Goal: Transaction & Acquisition: Purchase product/service

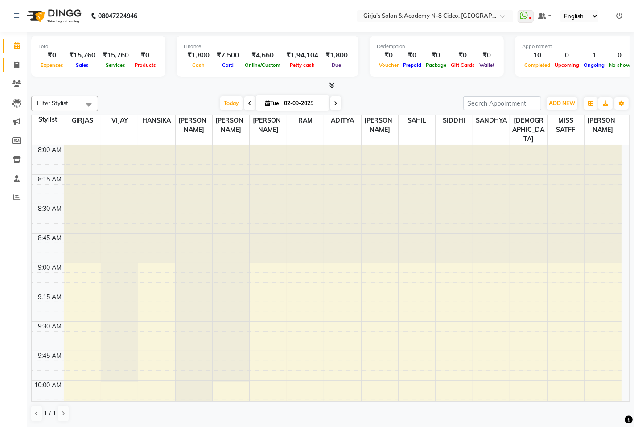
click at [16, 68] on icon at bounding box center [16, 65] width 5 height 7
select select "service"
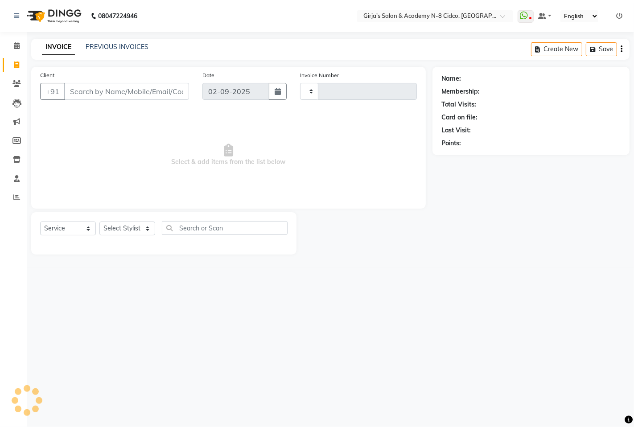
type input "4925"
select select "66"
click at [125, 224] on select "Select Stylist" at bounding box center [127, 229] width 56 height 14
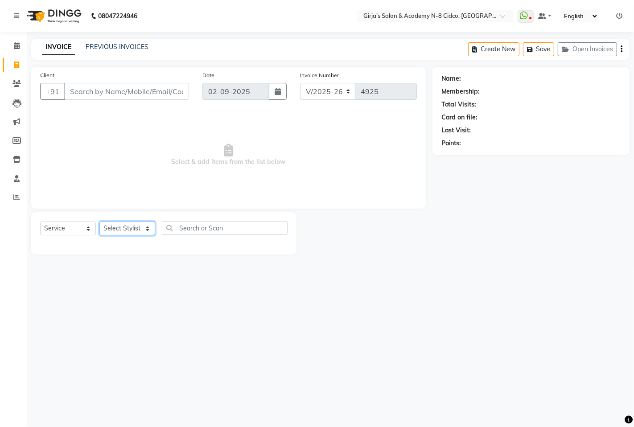
select select "42871"
click at [99, 222] on select "Select Stylist ADITYA [PERSON_NAME] BEAUTY M GIRJAS [PERSON_NAME] MISS [PERSON_…" at bounding box center [127, 229] width 56 height 14
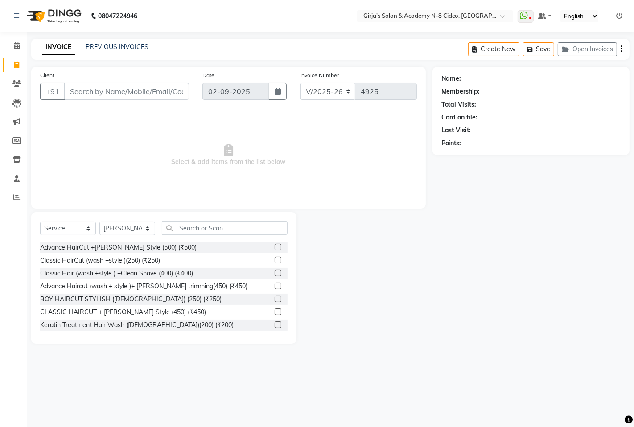
drag, startPoint x: 190, startPoint y: 220, endPoint x: 195, endPoint y: 223, distance: 5.6
click at [195, 223] on div "Select Service Product Membership Package Voucher Prepaid Gift Card Select Styl…" at bounding box center [163, 278] width 265 height 132
click at [195, 223] on input "text" at bounding box center [225, 228] width 126 height 14
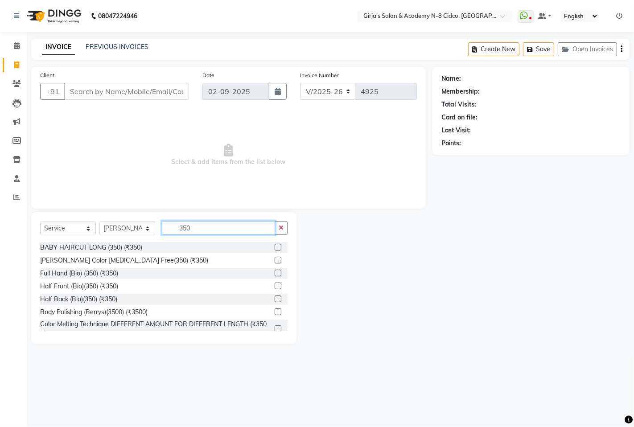
type input "350"
click at [275, 273] on label at bounding box center [278, 273] width 7 height 7
click at [275, 273] on input "checkbox" at bounding box center [278, 274] width 6 height 6
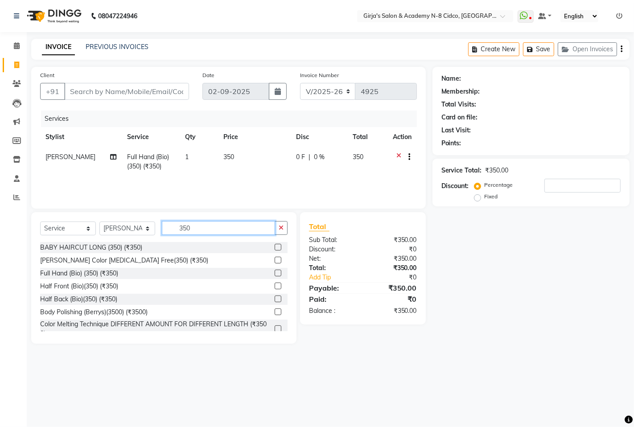
checkbox input "false"
click at [223, 234] on input "350" at bounding box center [218, 228] width 113 height 14
click at [222, 232] on input "350" at bounding box center [218, 228] width 113 height 14
type input "3"
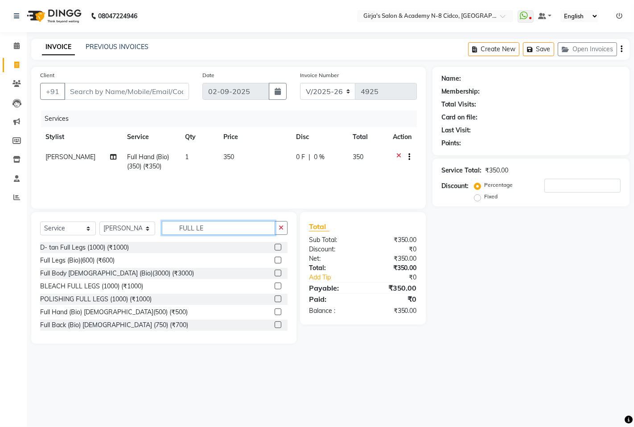
type input "FULL LE"
click at [275, 260] on div at bounding box center [281, 260] width 13 height 11
click at [266, 260] on div "Full Legs (Bio)(600) (₹600)" at bounding box center [164, 260] width 248 height 11
click at [275, 260] on label at bounding box center [278, 260] width 7 height 7
click at [275, 260] on input "checkbox" at bounding box center [278, 261] width 6 height 6
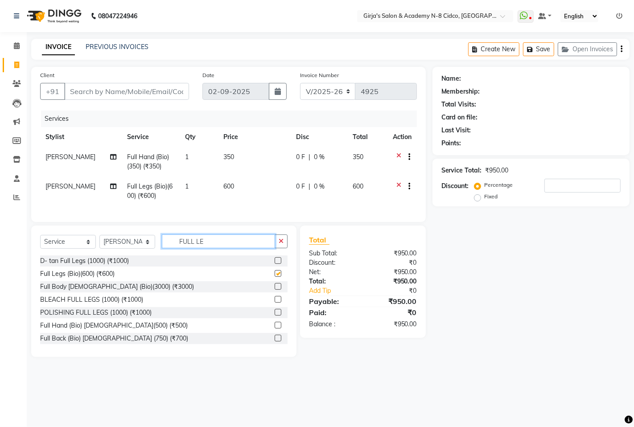
click at [244, 243] on input "FULL LE" at bounding box center [218, 242] width 113 height 14
checkbox input "false"
click at [244, 243] on input "FULL LE" at bounding box center [218, 242] width 113 height 14
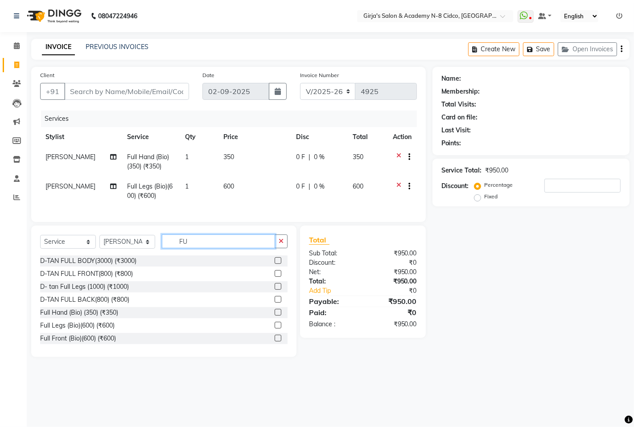
type input "F"
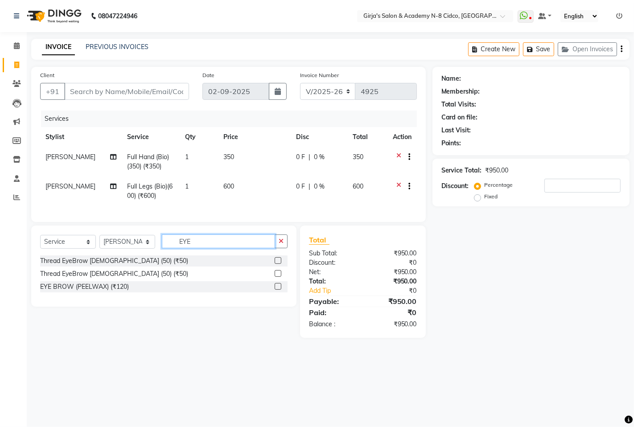
type input "EYE"
click at [277, 262] on div at bounding box center [281, 261] width 13 height 11
click at [275, 264] on label at bounding box center [278, 260] width 7 height 7
click at [275, 264] on input "checkbox" at bounding box center [278, 261] width 6 height 6
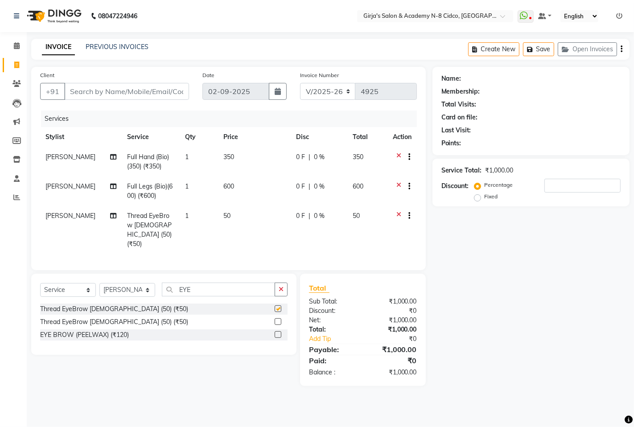
drag, startPoint x: 228, startPoint y: 265, endPoint x: 227, endPoint y: 285, distance: 20.1
click at [226, 278] on div "Client +91 Date 02-09-2025 Invoice Number V/2025 V/2025-26 4925 Services Stylis…" at bounding box center [229, 226] width 408 height 319
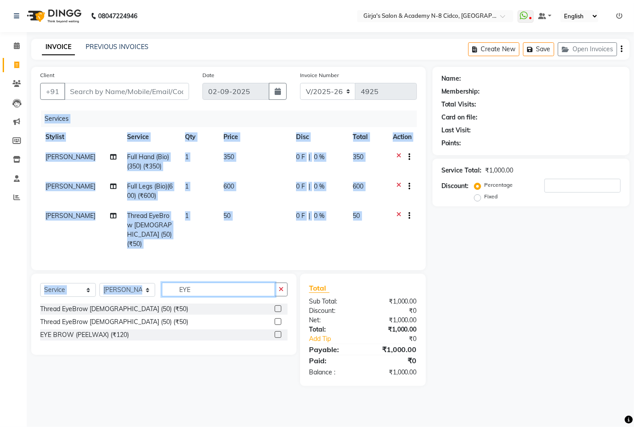
checkbox input "false"
click at [228, 286] on input "EYE" at bounding box center [218, 290] width 113 height 14
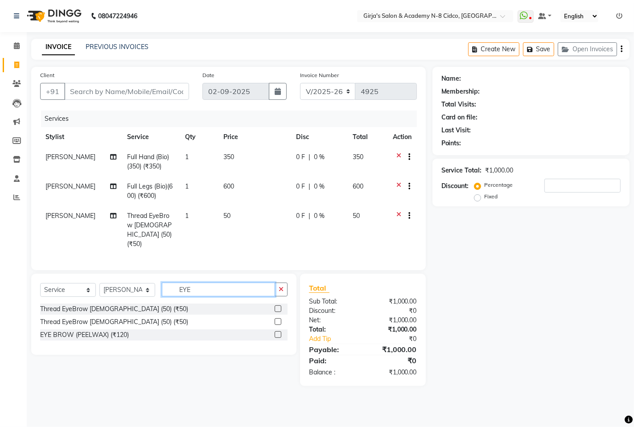
click at [229, 286] on input "EYE" at bounding box center [218, 290] width 113 height 14
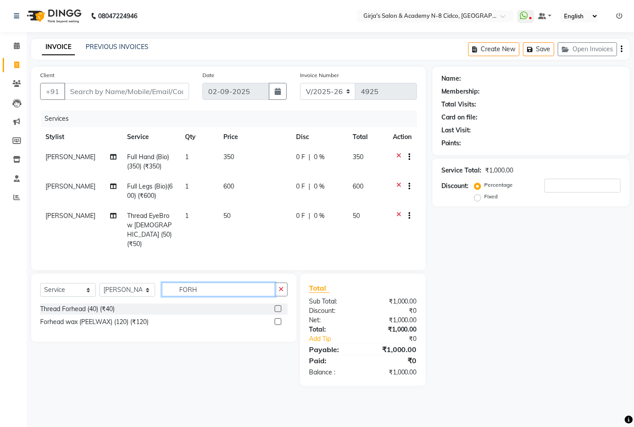
type input "FORH"
click at [278, 306] on label at bounding box center [278, 309] width 7 height 7
click at [278, 306] on input "checkbox" at bounding box center [278, 309] width 6 height 6
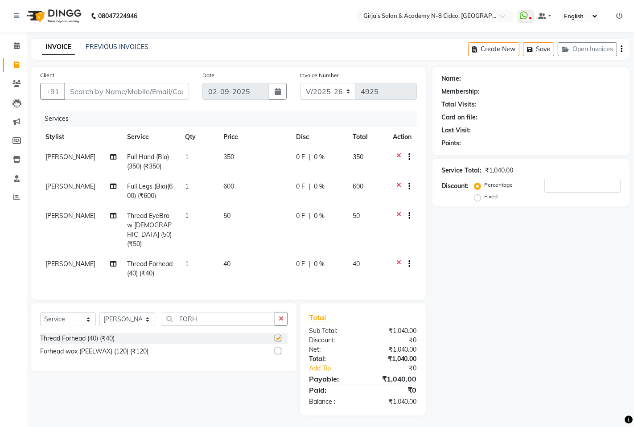
drag, startPoint x: 218, startPoint y: 307, endPoint x: 219, endPoint y: 311, distance: 4.8
click at [218, 309] on div "Select Service Product Membership Package Voucher Prepaid Gift Card Select Styl…" at bounding box center [163, 337] width 265 height 68
checkbox input "false"
click at [219, 312] on input "FORH" at bounding box center [218, 319] width 113 height 14
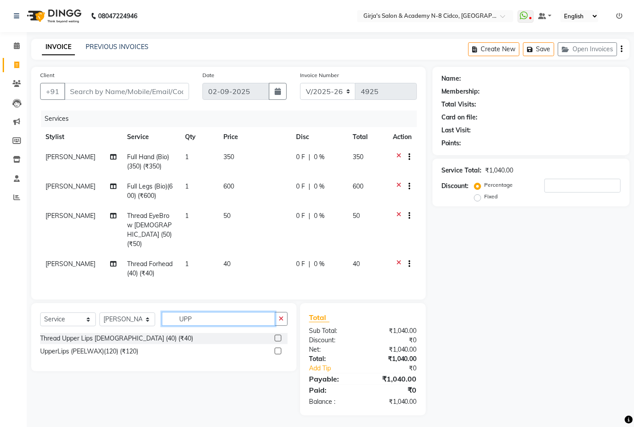
type input "UPP"
click at [275, 338] on label at bounding box center [278, 338] width 7 height 7
click at [275, 338] on input "checkbox" at bounding box center [278, 339] width 6 height 6
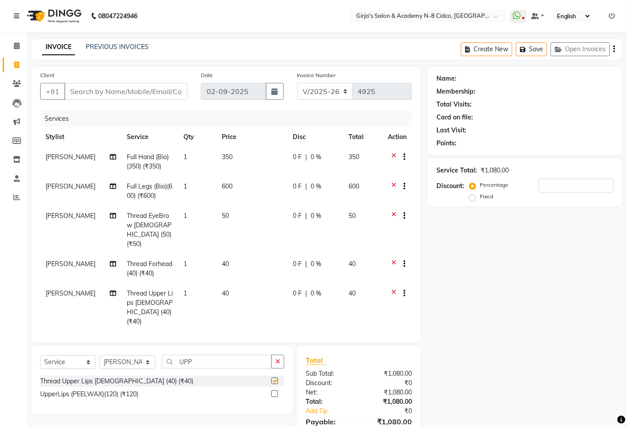
checkbox input "false"
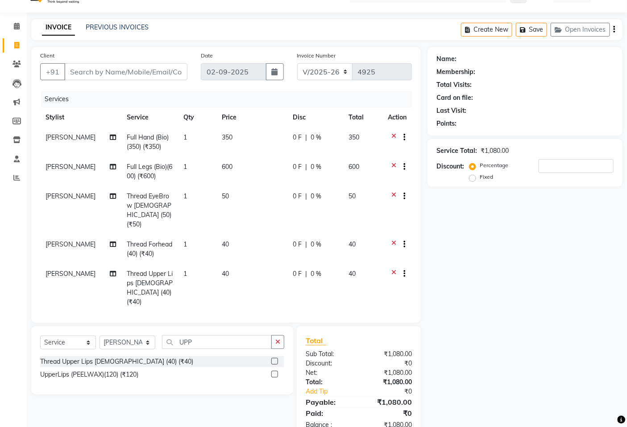
scroll to position [38, 0]
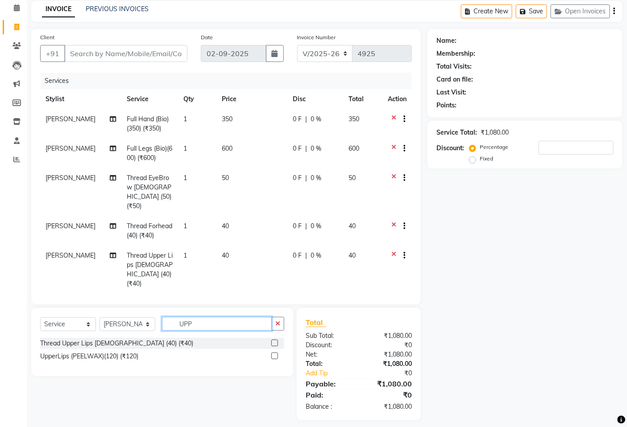
click at [218, 322] on input "UPP" at bounding box center [217, 324] width 110 height 14
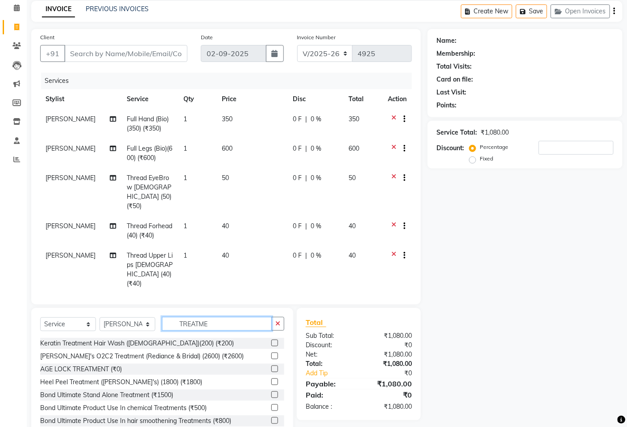
type input "TREATME"
drag, startPoint x: 281, startPoint y: 421, endPoint x: 283, endPoint y: 417, distance: 4.6
click at [281, 421] on div "Keratin Treatment Hair Wash (MALE)(200) (₹200) Cheryl's O2C2 Treatment (Redianc…" at bounding box center [162, 384] width 244 height 93
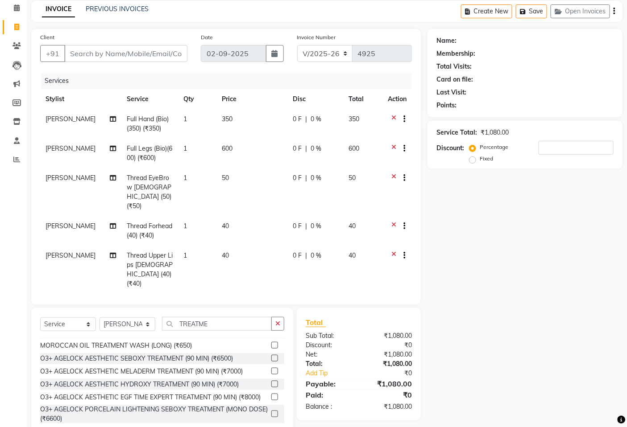
scroll to position [475, 0]
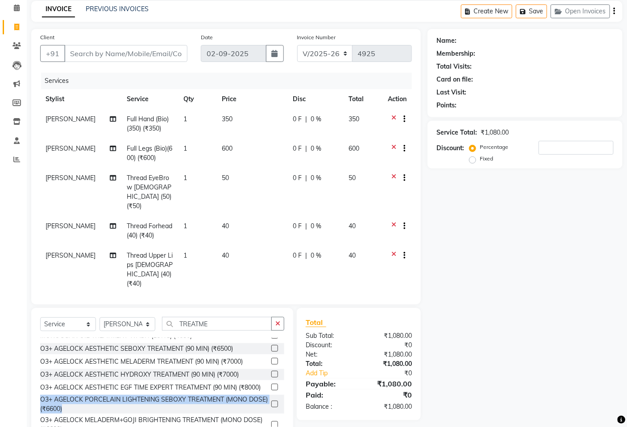
drag, startPoint x: 277, startPoint y: 398, endPoint x: 288, endPoint y: 357, distance: 42.6
click at [288, 357] on div "Select Service Product Membership Package Voucher Prepaid Gift Card Select Styl…" at bounding box center [162, 374] width 262 height 132
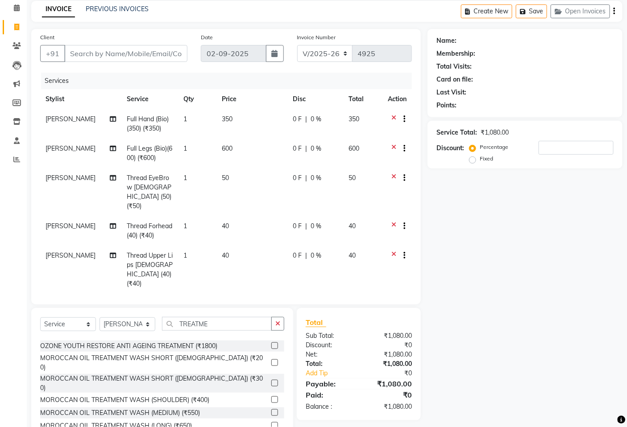
scroll to position [376, 0]
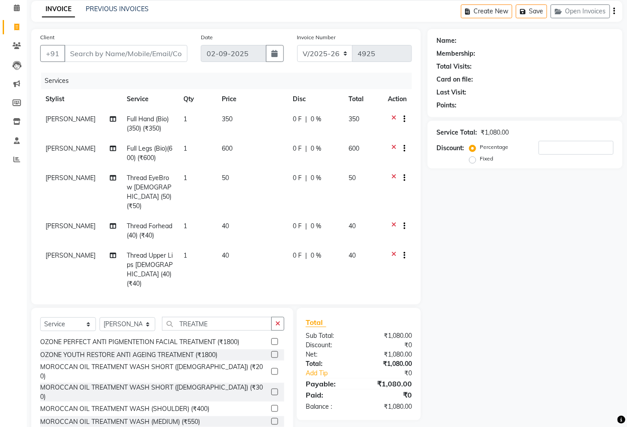
click at [271, 405] on label at bounding box center [274, 408] width 7 height 7
click at [271, 406] on input "checkbox" at bounding box center [274, 409] width 6 height 6
click at [247, 294] on td "400" at bounding box center [251, 318] width 71 height 48
checkbox input "false"
select select "42871"
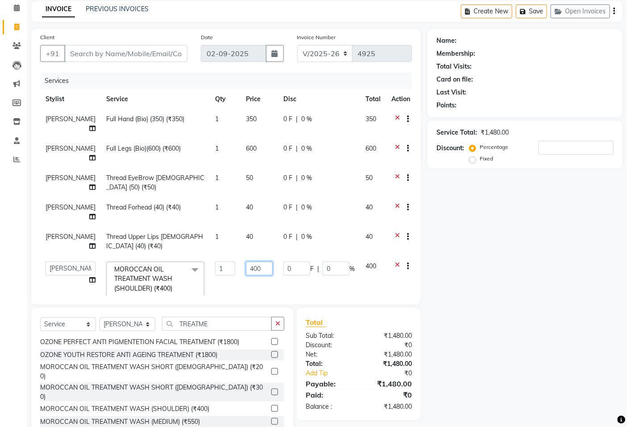
click at [246, 262] on input "400" at bounding box center [259, 269] width 27 height 14
click at [247, 262] on input "400" at bounding box center [259, 269] width 27 height 14
type input "350"
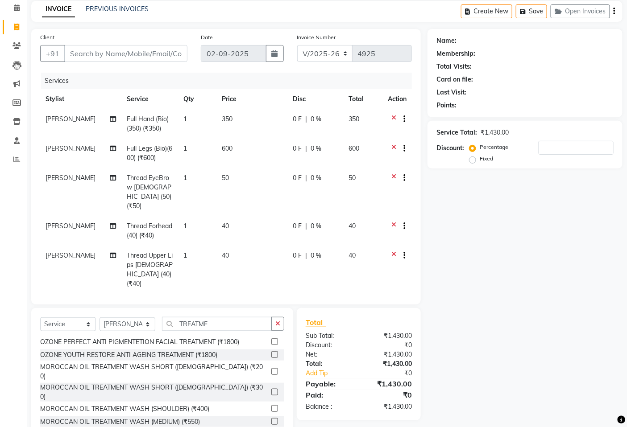
click at [531, 220] on div "Name: Membership: Total Visits: Card on file: Last Visit: Points: Service Total…" at bounding box center [528, 234] width 202 height 411
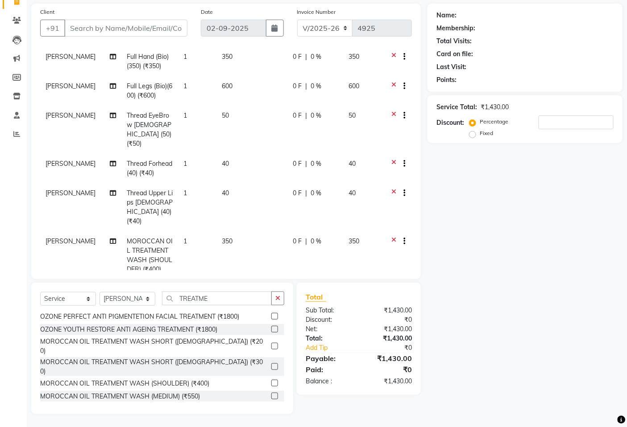
scroll to position [42, 0]
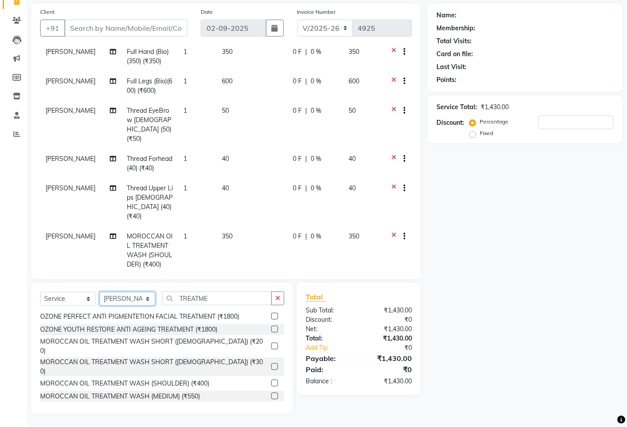
click at [130, 304] on select "Select Stylist ADITYA [PERSON_NAME] BEAUTY M GIRJAS [PERSON_NAME] MISS [PERSON_…" at bounding box center [127, 299] width 56 height 14
select select "40690"
click at [99, 293] on select "Select Stylist ADITYA [PERSON_NAME] BEAUTY M GIRJAS [PERSON_NAME] MISS [PERSON_…" at bounding box center [127, 299] width 56 height 14
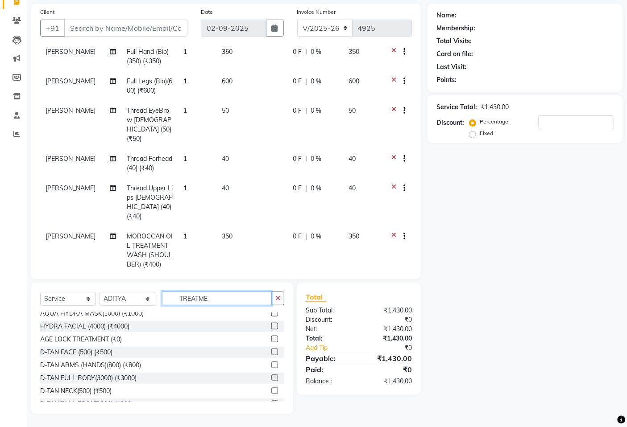
click at [232, 297] on input "TREATME" at bounding box center [217, 299] width 110 height 14
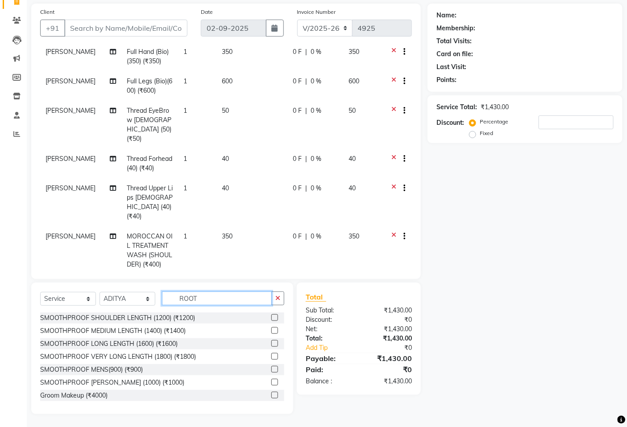
scroll to position [52, 0]
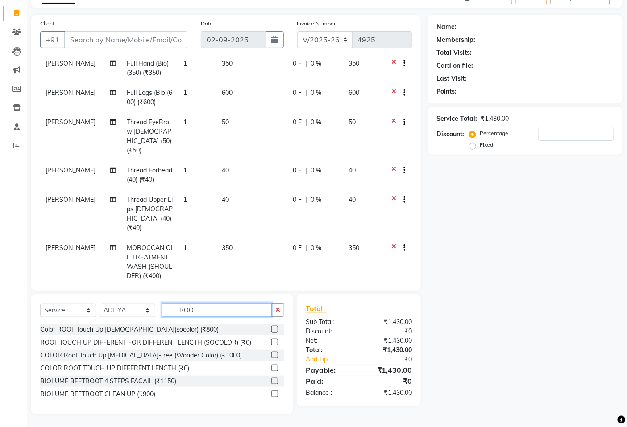
type input "ROOT"
click at [275, 368] on label at bounding box center [274, 368] width 7 height 7
click at [275, 368] on input "checkbox" at bounding box center [274, 369] width 6 height 6
checkbox input "false"
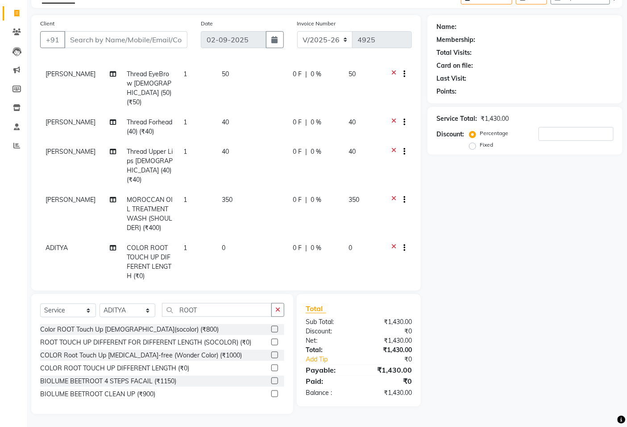
click at [221, 238] on td "0" at bounding box center [251, 262] width 71 height 48
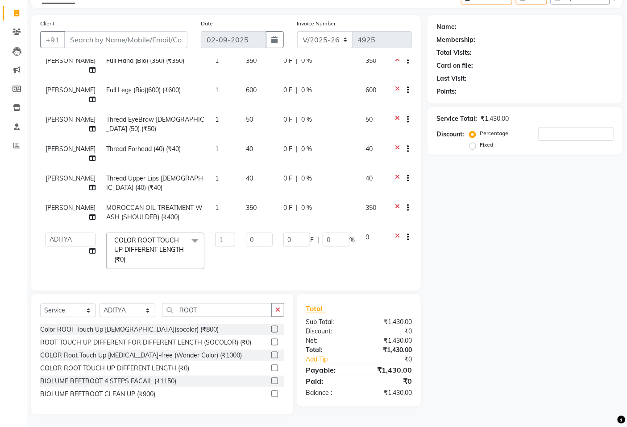
scroll to position [29, 0]
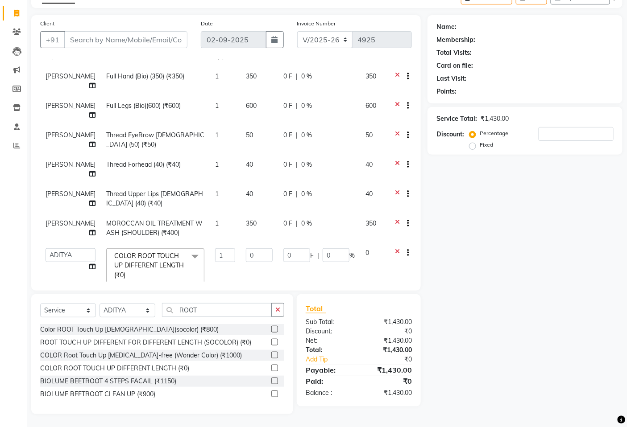
click at [240, 243] on td "0" at bounding box center [258, 266] width 37 height 47
click at [246, 248] on input "0" at bounding box center [259, 255] width 27 height 14
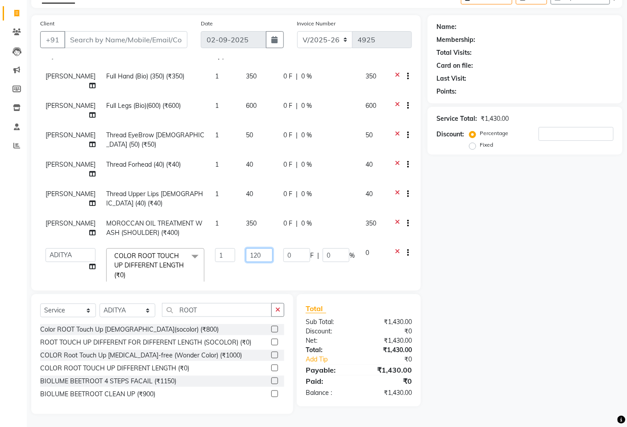
type input "1200"
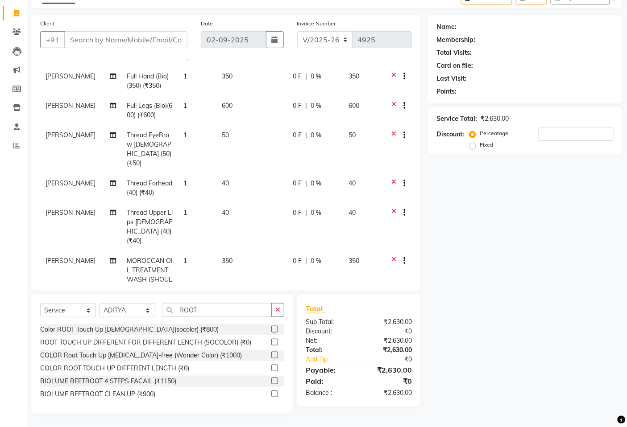
click at [381, 384] on div "₹0" at bounding box center [389, 381] width 60 height 11
click at [376, 393] on div "₹2,630.00" at bounding box center [389, 392] width 60 height 9
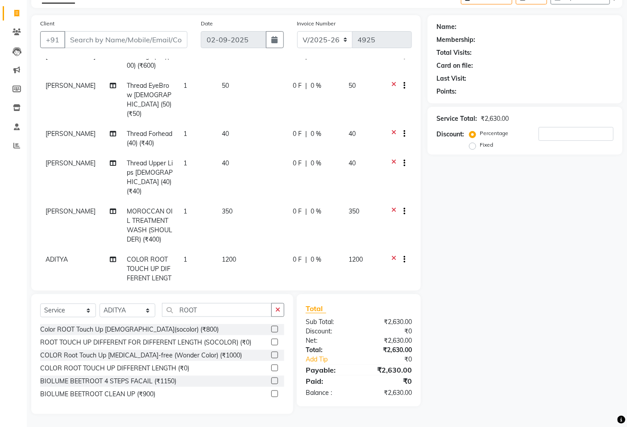
scroll to position [90, 0]
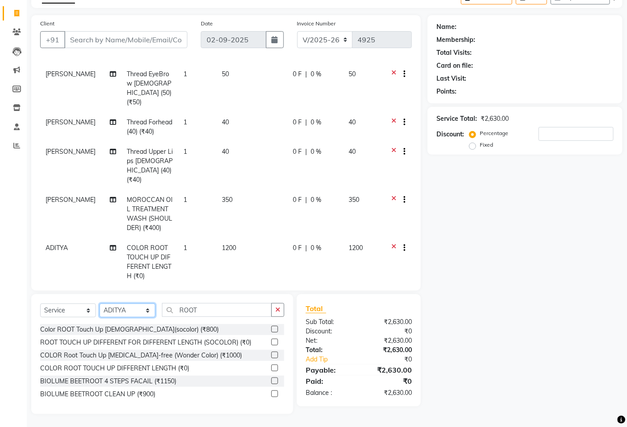
click at [143, 309] on select "Select Stylist ADITYA [PERSON_NAME] BEAUTY M GIRJAS [PERSON_NAME] MISS [PERSON_…" at bounding box center [127, 311] width 56 height 14
select select "34069"
click at [99, 304] on select "Select Stylist ADITYA [PERSON_NAME] BEAUTY M GIRJAS [PERSON_NAME] MISS [PERSON_…" at bounding box center [127, 311] width 56 height 14
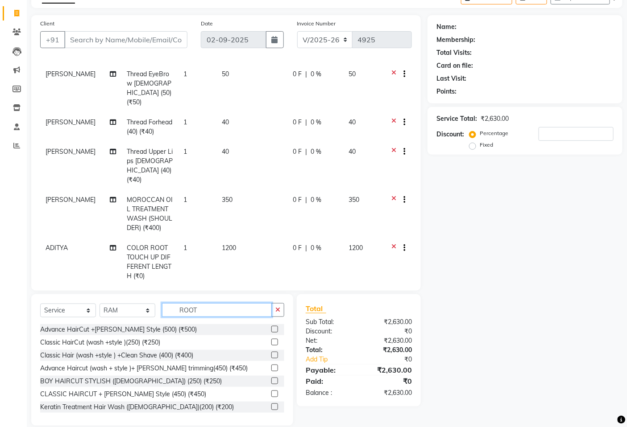
click at [204, 312] on input "ROOT" at bounding box center [217, 310] width 110 height 14
click at [206, 311] on input "ROOT" at bounding box center [217, 310] width 110 height 14
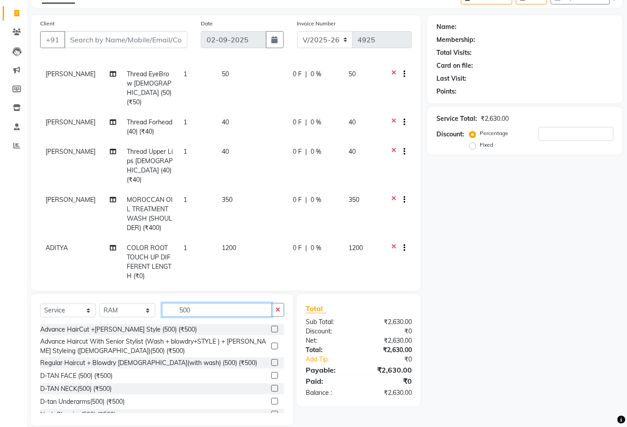
type input "500"
click at [271, 331] on label at bounding box center [274, 329] width 7 height 7
click at [271, 331] on input "checkbox" at bounding box center [274, 330] width 6 height 6
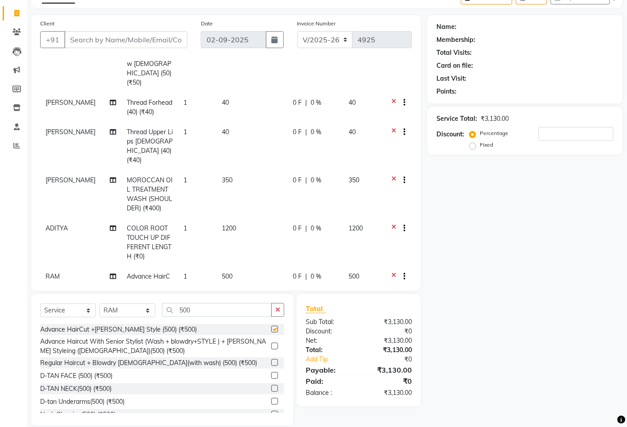
checkbox input "false"
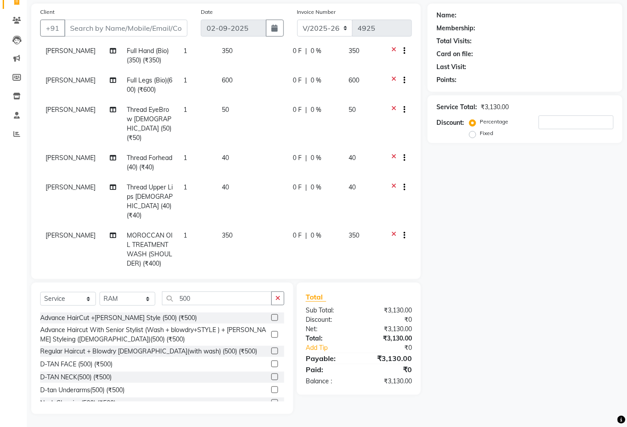
scroll to position [30, 0]
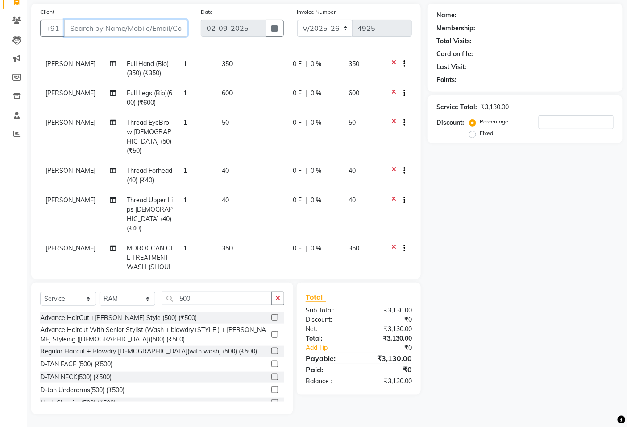
click at [135, 29] on input "Client" at bounding box center [125, 28] width 123 height 17
type input "8"
type input "0"
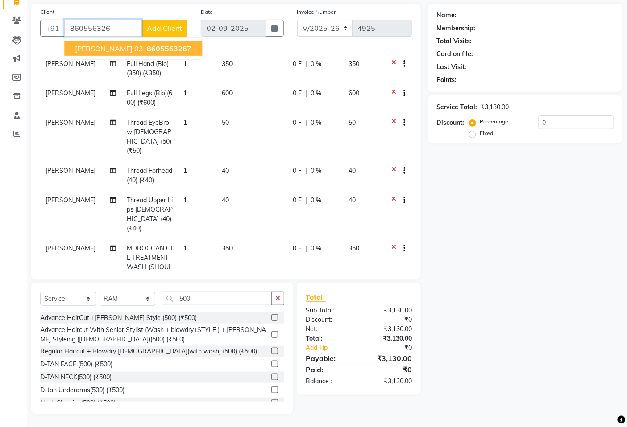
click at [161, 46] on span "860556326" at bounding box center [167, 48] width 40 height 9
type input "8605563267"
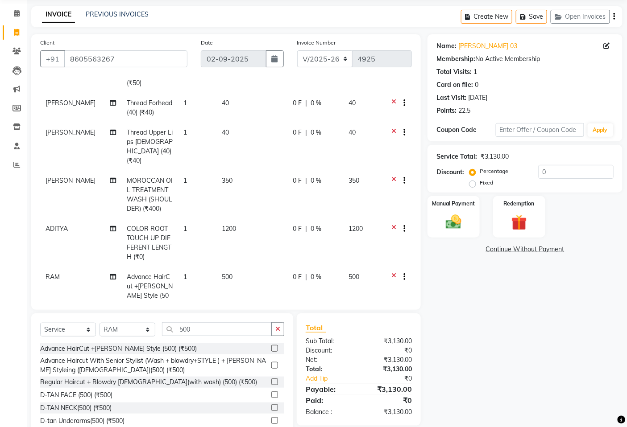
scroll to position [0, 0]
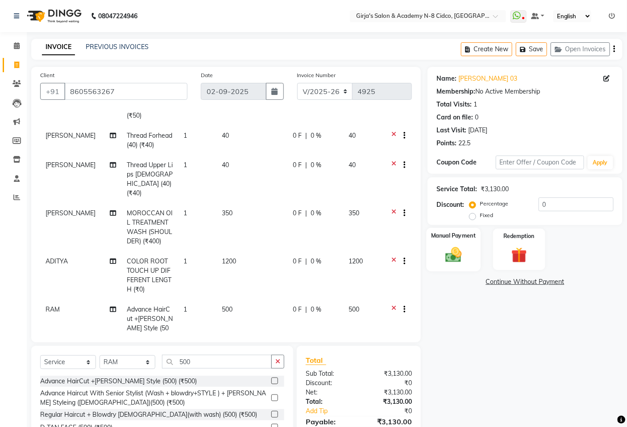
click at [466, 248] on img at bounding box center [453, 254] width 27 height 19
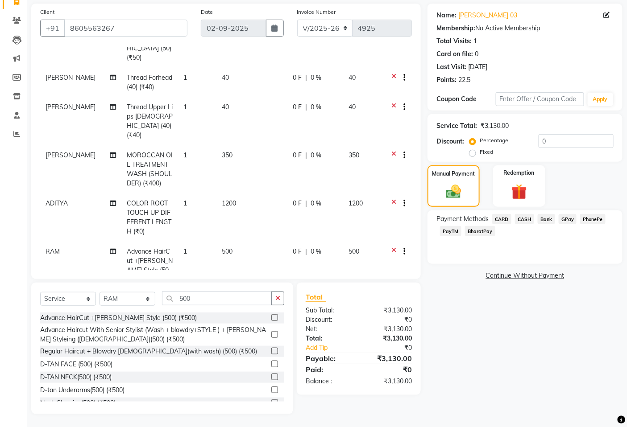
scroll to position [128, 0]
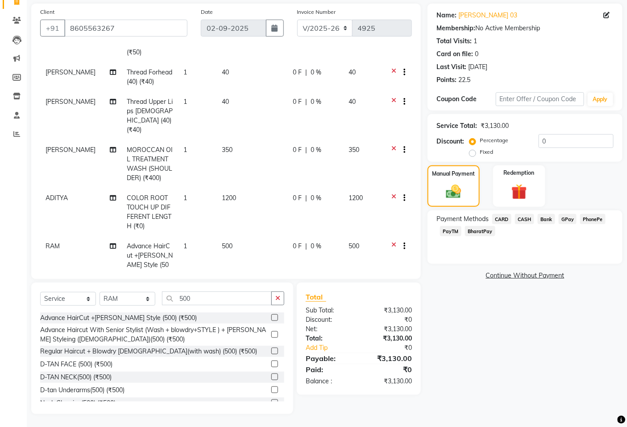
click at [565, 220] on span "GPay" at bounding box center [567, 219] width 18 height 10
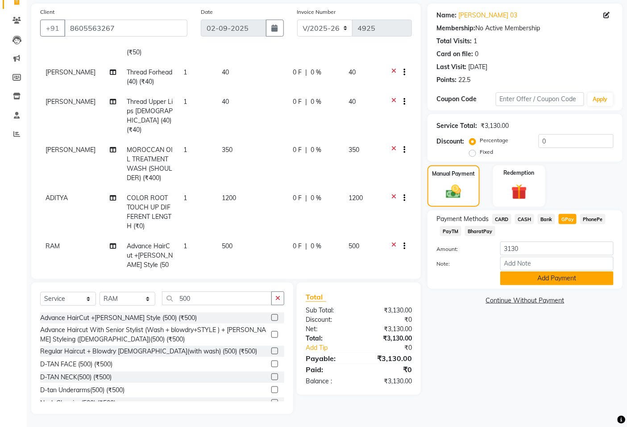
click at [556, 280] on button "Add Payment" at bounding box center [556, 279] width 113 height 14
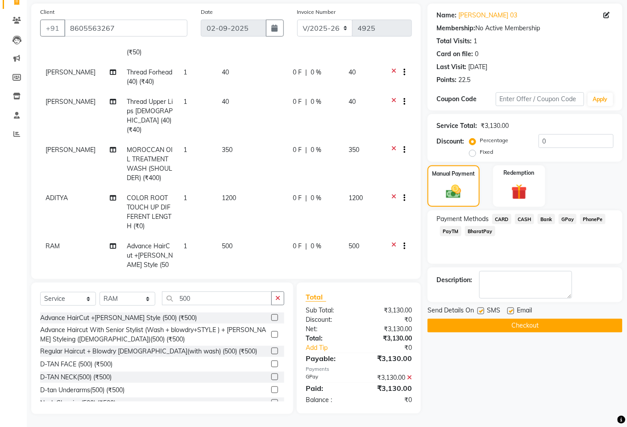
click at [537, 326] on button "Checkout" at bounding box center [524, 326] width 195 height 14
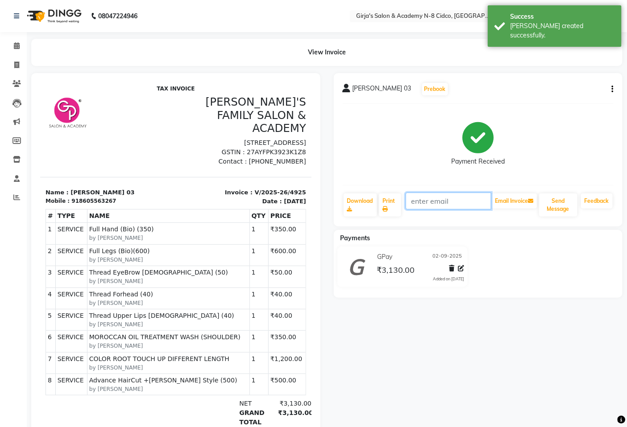
click at [424, 202] on input "text" at bounding box center [448, 201] width 86 height 17
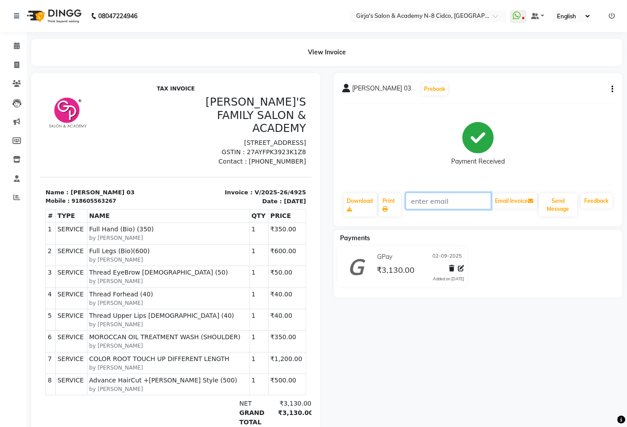
click at [459, 199] on input "text" at bounding box center [448, 201] width 86 height 17
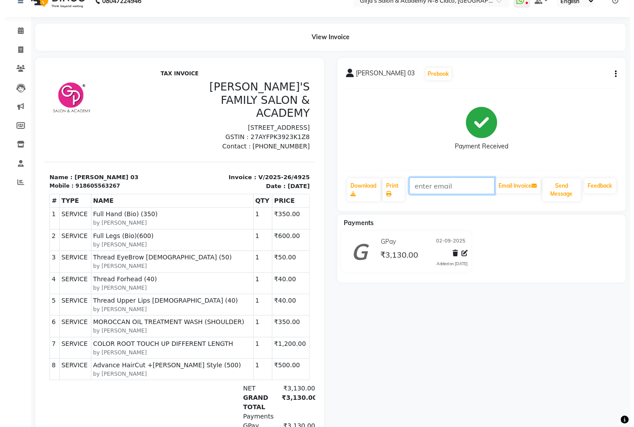
scroll to position [0, 0]
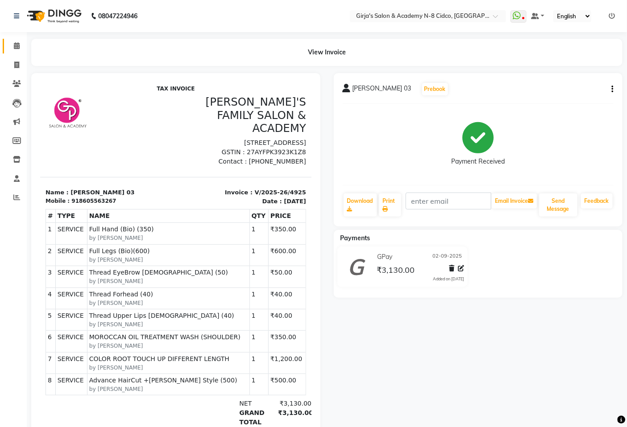
click at [20, 39] on link "Calendar" at bounding box center [13, 46] width 21 height 15
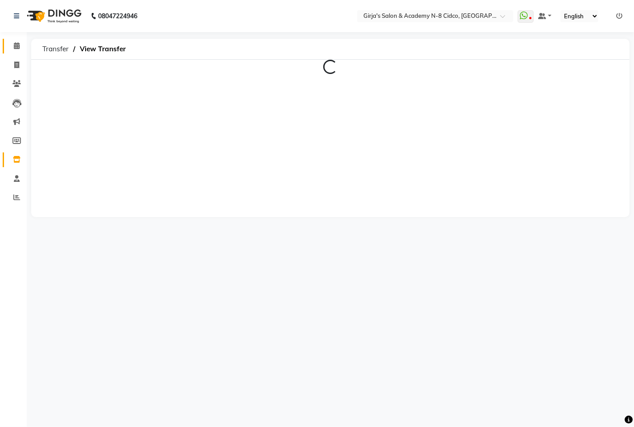
click at [11, 51] on link "Calendar" at bounding box center [13, 46] width 21 height 15
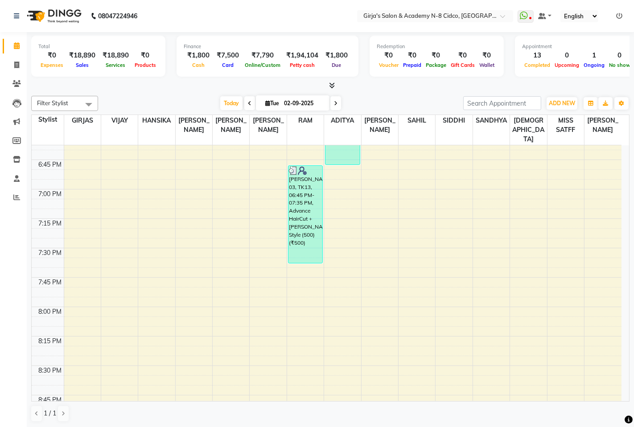
scroll to position [1140, 0]
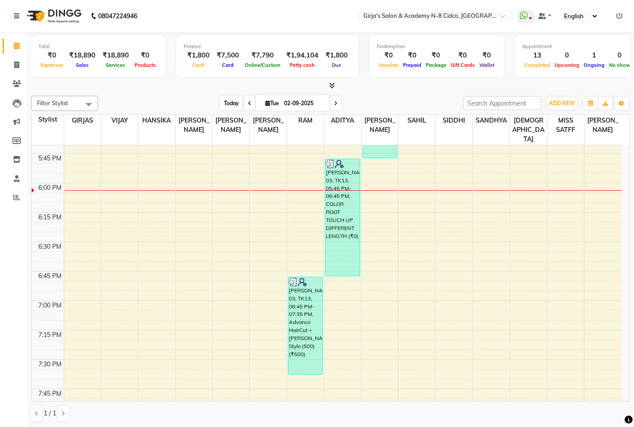
click at [232, 103] on span "Today" at bounding box center [231, 103] width 22 height 14
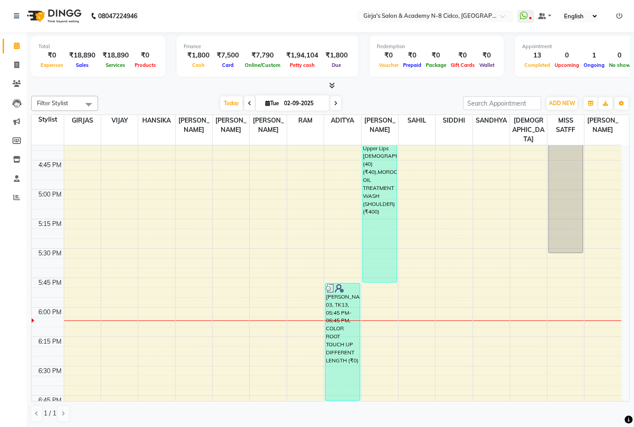
scroll to position [935, 0]
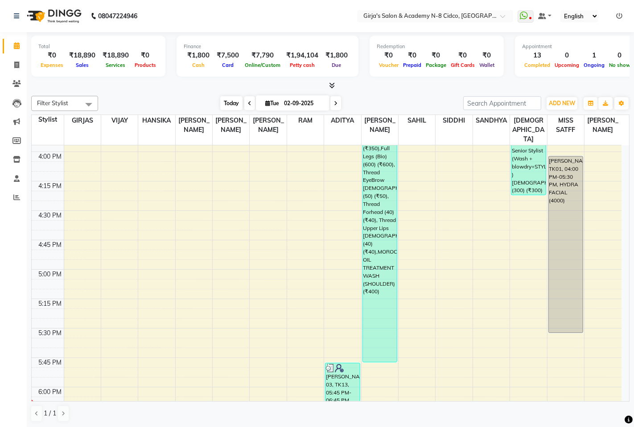
click at [232, 100] on span "Today" at bounding box center [231, 103] width 22 height 14
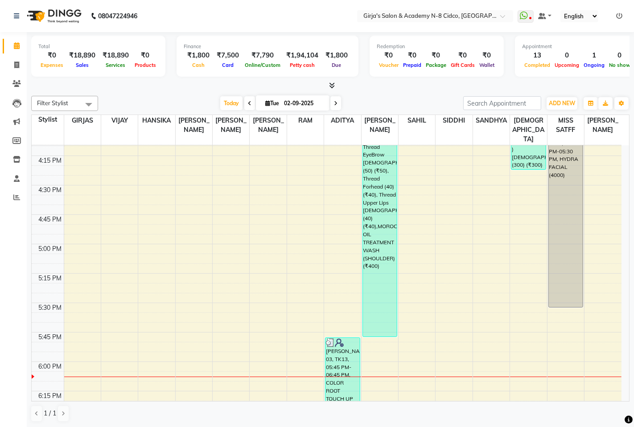
scroll to position [991, 0]
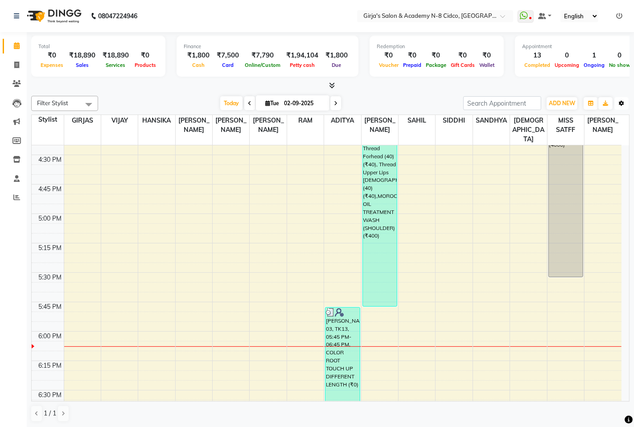
click at [625, 104] on button "Toggle Dropdown" at bounding box center [622, 103] width 14 height 12
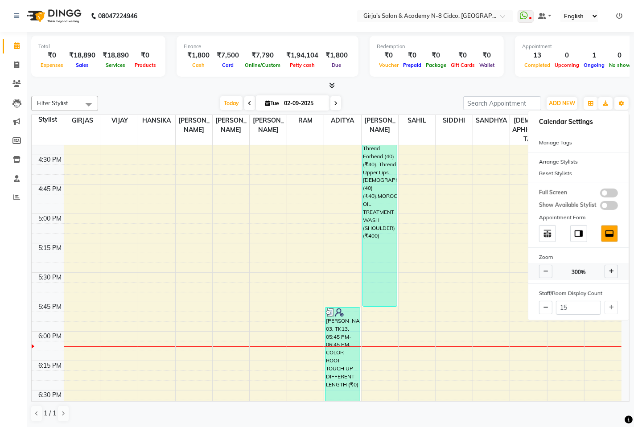
click at [543, 273] on span at bounding box center [545, 271] width 13 height 13
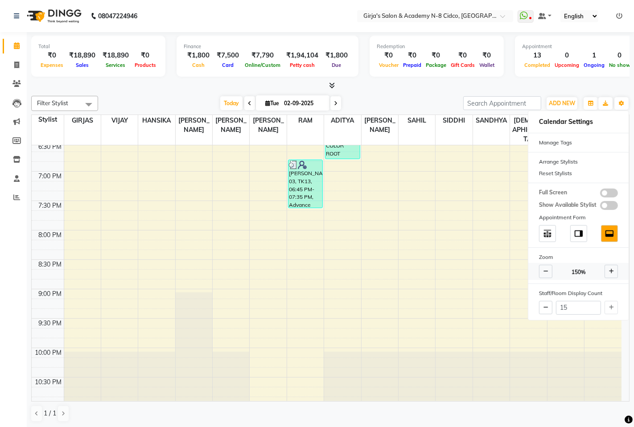
click at [613, 270] on icon at bounding box center [611, 271] width 5 height 5
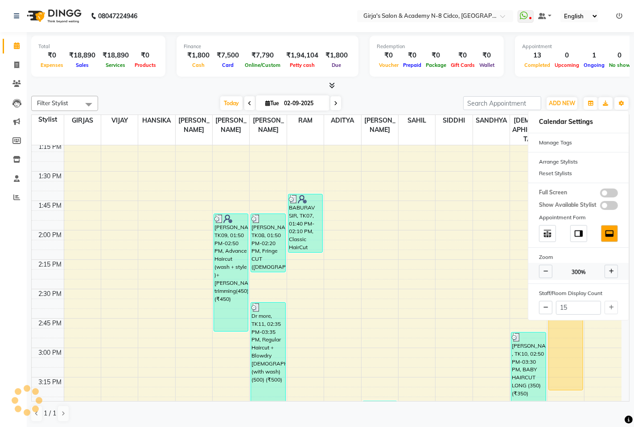
scroll to position [991, 0]
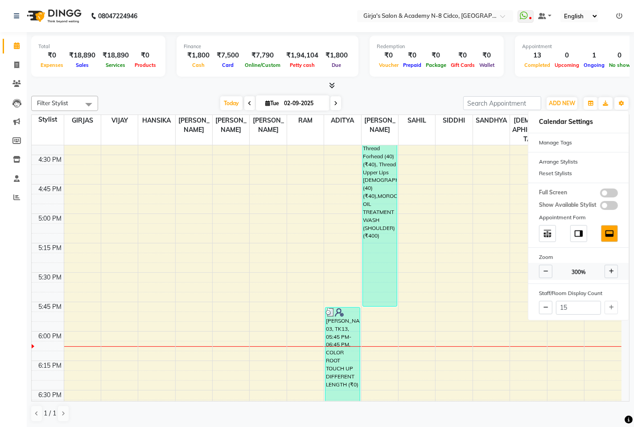
click at [549, 272] on span at bounding box center [545, 271] width 13 height 13
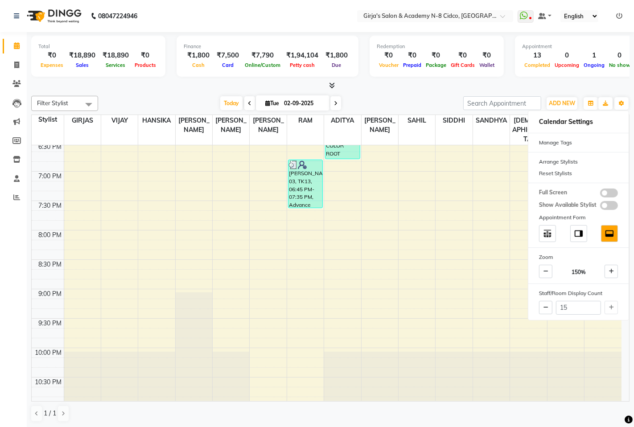
click at [21, 222] on div "Calendar Invoice Clients Leads Marketing Members Inventory Staff Reports Comple…" at bounding box center [60, 219] width 120 height 389
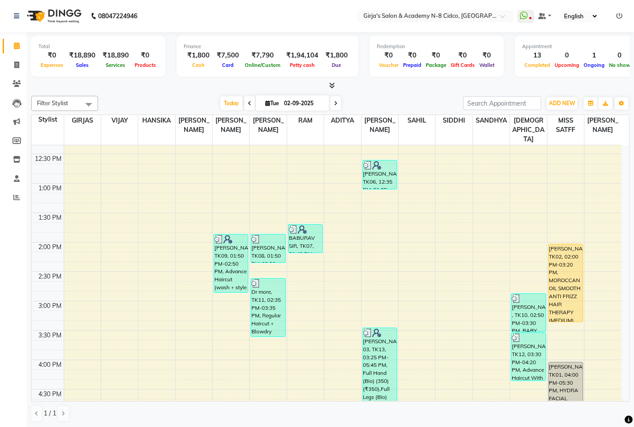
scroll to position [274, 0]
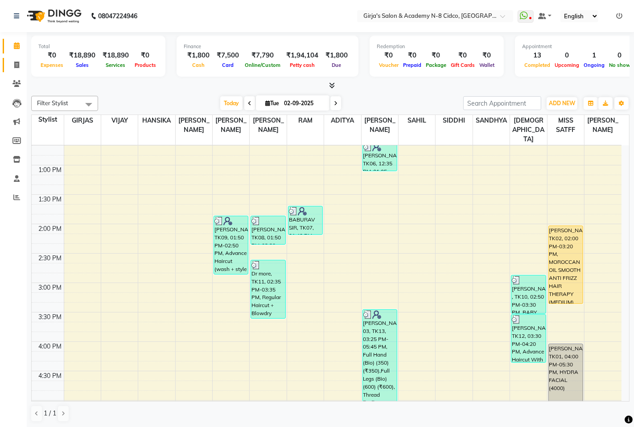
drag, startPoint x: 29, startPoint y: 51, endPoint x: 10, endPoint y: 70, distance: 26.8
click at [26, 54] on app-home "08047224946 Select Location × Girja's Salon & Academy N-8 Cidco, Aurangabad Wha…" at bounding box center [317, 214] width 634 height 428
drag, startPoint x: 10, startPoint y: 70, endPoint x: 21, endPoint y: 70, distance: 10.3
click at [10, 70] on link "Invoice" at bounding box center [13, 65] width 21 height 15
select select "66"
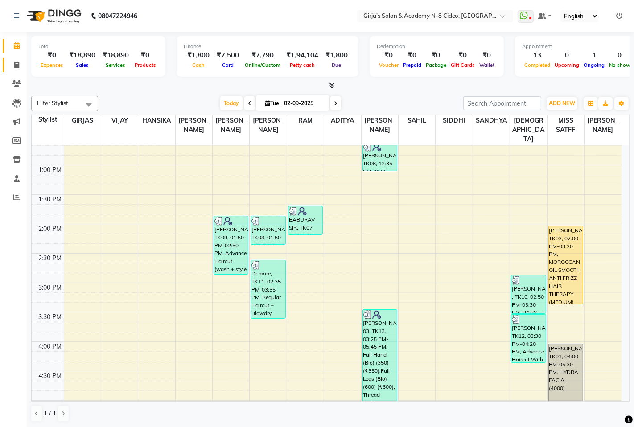
select select "service"
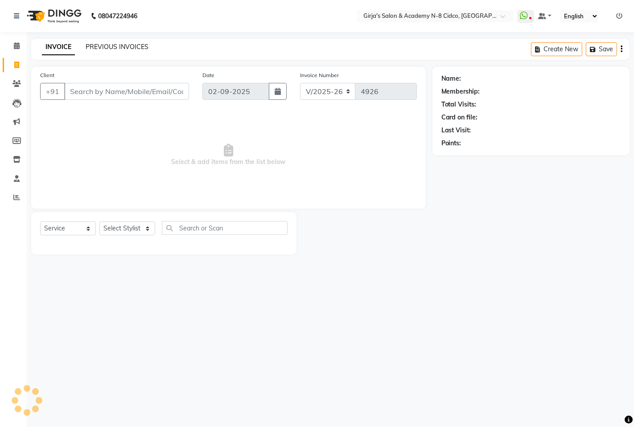
click at [125, 47] on link "PREVIOUS INVOICES" at bounding box center [117, 47] width 63 height 8
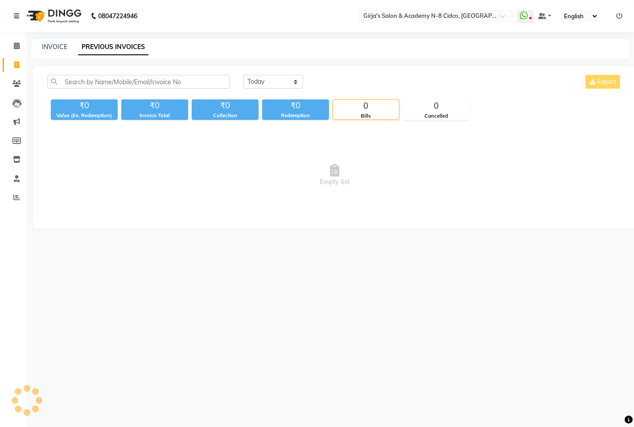
click at [300, 72] on div "Today Yesterday Custom Range Export ₹0 Value (Ex. Redemption) ₹0 Invoice Total …" at bounding box center [334, 147] width 603 height 163
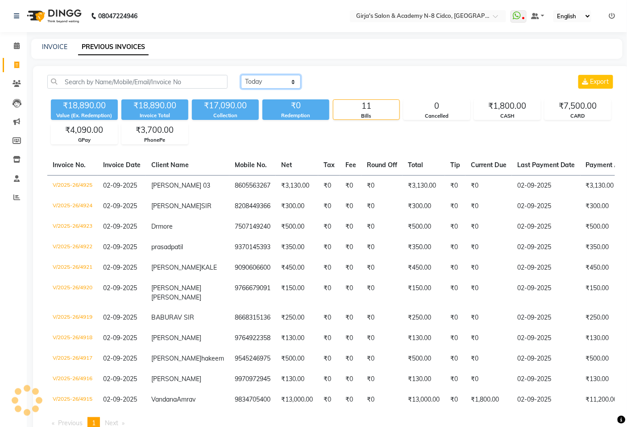
click at [292, 85] on select "Today Yesterday Custom Range" at bounding box center [271, 82] width 60 height 14
select select "yesterday"
click at [241, 75] on select "Today Yesterday Custom Range" at bounding box center [271, 82] width 60 height 14
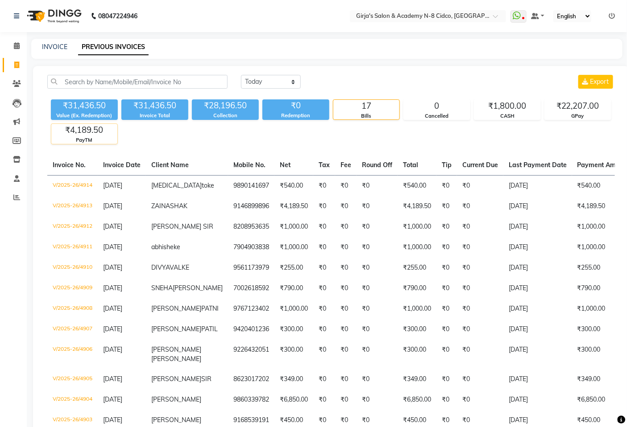
click at [94, 135] on div "₹4,189.50" at bounding box center [84, 130] width 66 height 12
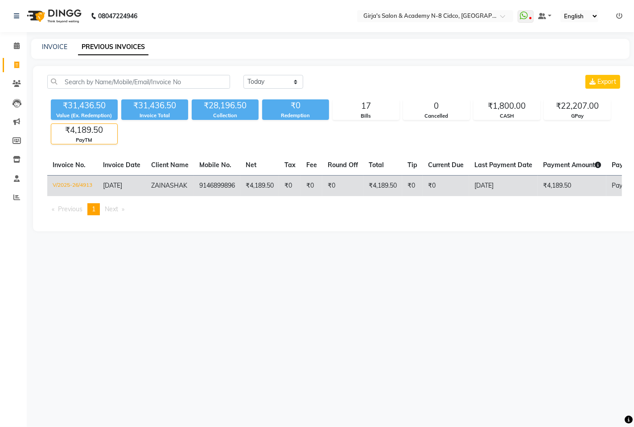
click at [563, 196] on td "₹4,189.50" at bounding box center [572, 185] width 69 height 21
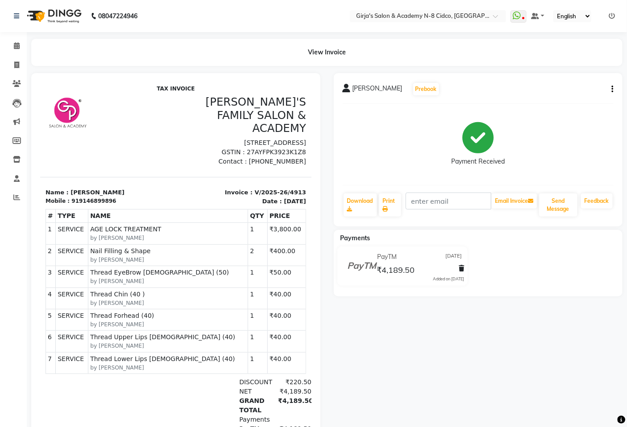
click at [615, 90] on div "ZAINA SHAK Prebook Payment Received Download Print Email Invoice Send Message F…" at bounding box center [478, 149] width 289 height 153
click at [616, 91] on div "ZAINA SHAK Prebook Payment Received Download Print Email Invoice Send Message F…" at bounding box center [478, 149] width 289 height 153
click at [613, 91] on div "ZAINA SHAK Prebook Payment Received Download Print Email Invoice Send Message F…" at bounding box center [478, 149] width 289 height 153
click at [613, 90] on icon "button" at bounding box center [612, 89] width 2 height 0
click at [384, 123] on div "Payment Received" at bounding box center [478, 144] width 271 height 67
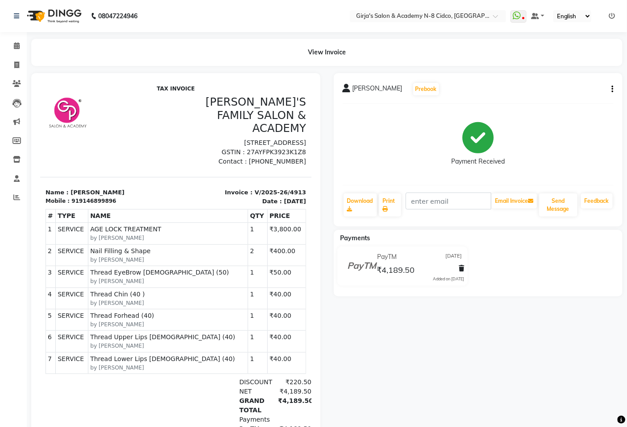
click at [463, 269] on div "PayTM 01-09-2025 ₹4,189.50 Added on 01-09-2025" at bounding box center [419, 266] width 103 height 32
drag, startPoint x: 461, startPoint y: 267, endPoint x: 447, endPoint y: 250, distance: 21.9
click at [461, 267] on icon at bounding box center [461, 268] width 5 height 6
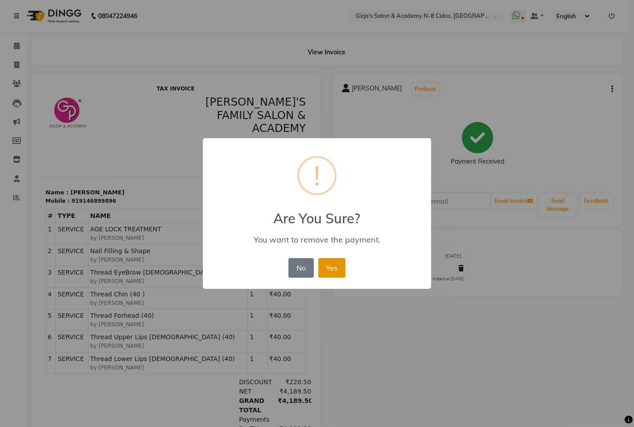
click at [335, 265] on button "Yes" at bounding box center [331, 268] width 27 height 20
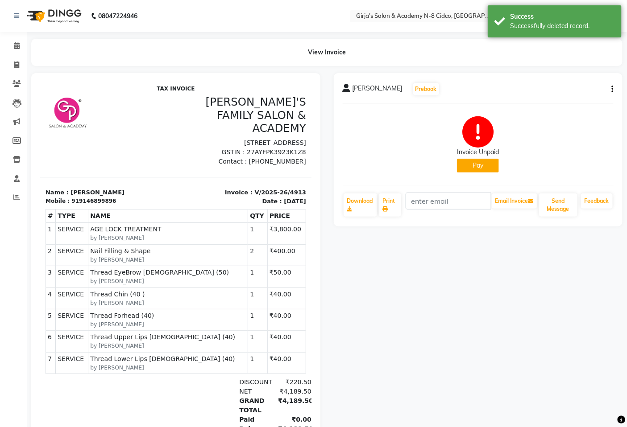
click at [484, 159] on button "Pay" at bounding box center [478, 166] width 42 height 14
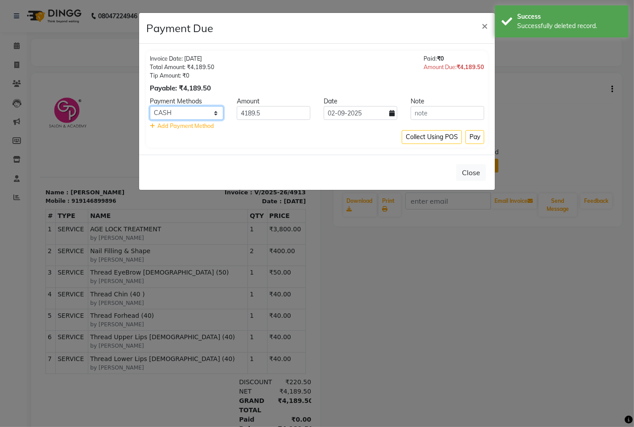
drag, startPoint x: 194, startPoint y: 112, endPoint x: 190, endPoint y: 119, distance: 8.0
click at [194, 113] on select "CARD CASH Bank GPay PhonePe PayTM BharatPay" at bounding box center [187, 113] width 74 height 14
select select "5"
click at [150, 106] on select "CARD CASH Bank GPay PhonePe PayTM BharatPay" at bounding box center [187, 113] width 74 height 14
click at [390, 114] on icon at bounding box center [391, 113] width 5 height 6
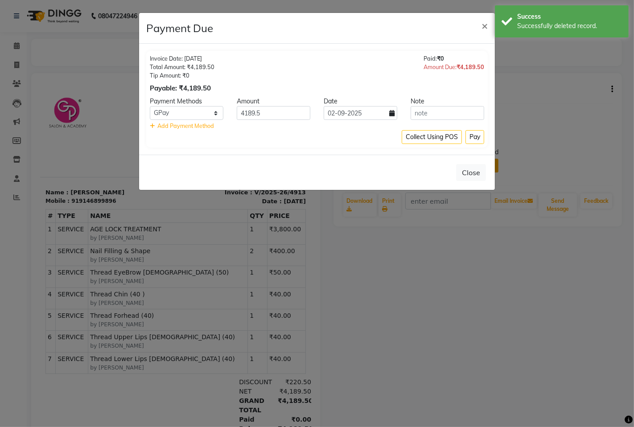
select select "9"
select select "2025"
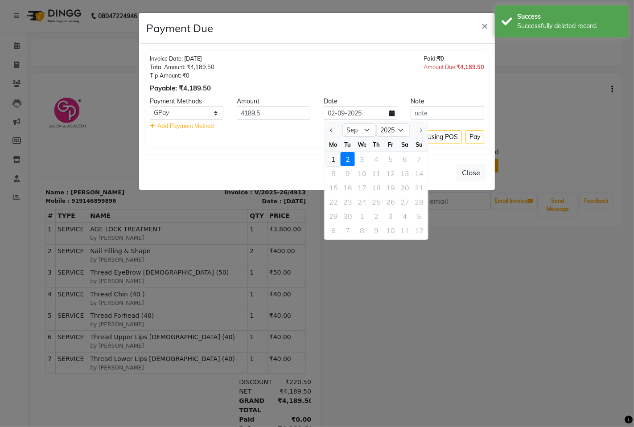
click at [329, 156] on div "1" at bounding box center [333, 159] width 14 height 14
type input "01-09-2025"
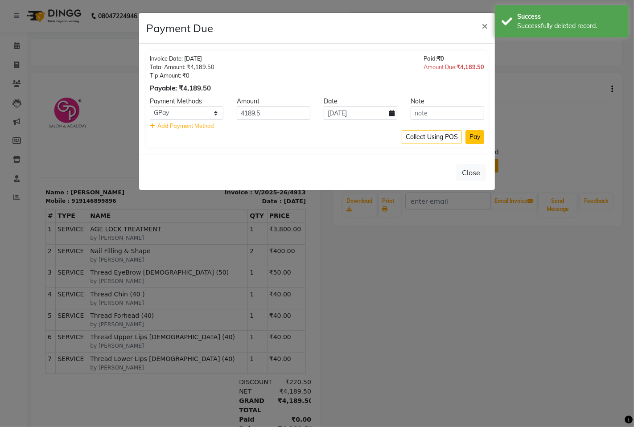
click at [471, 140] on button "Pay" at bounding box center [475, 137] width 19 height 14
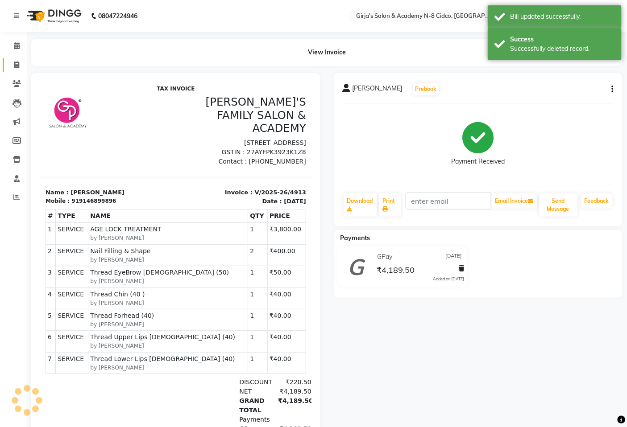
drag, startPoint x: 15, startPoint y: 70, endPoint x: 19, endPoint y: 66, distance: 6.0
click at [14, 70] on link "Invoice" at bounding box center [13, 65] width 21 height 15
select select "service"
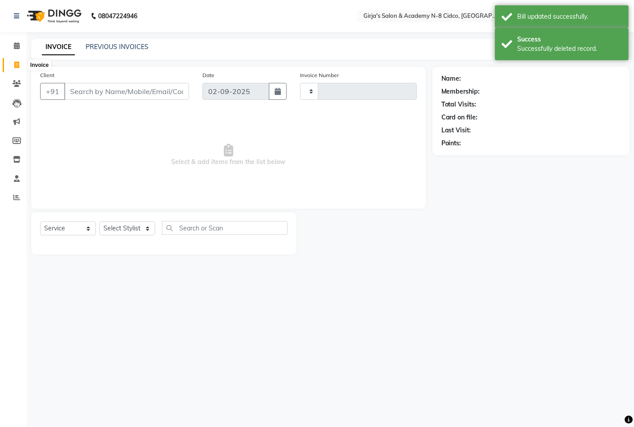
type input "4926"
select select "66"
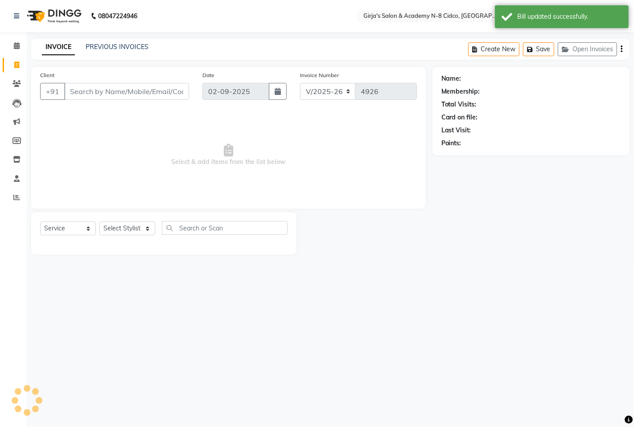
click at [98, 51] on div "PREVIOUS INVOICES" at bounding box center [117, 46] width 63 height 9
click at [118, 43] on link "PREVIOUS INVOICES" at bounding box center [117, 47] width 63 height 8
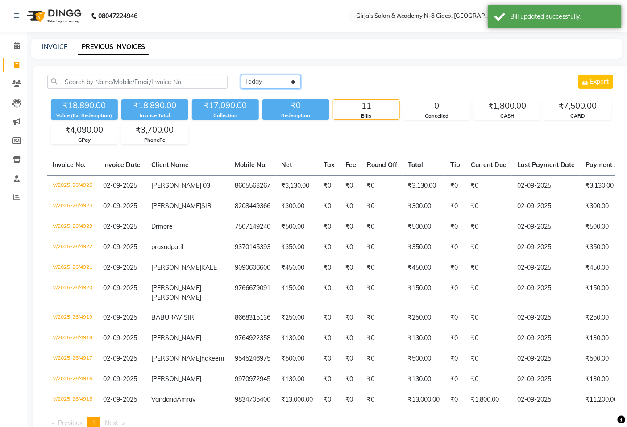
click at [256, 82] on select "Today Yesterday Custom Range" at bounding box center [271, 82] width 60 height 14
select select "yesterday"
click at [241, 75] on select "Today Yesterday Custom Range" at bounding box center [271, 82] width 60 height 14
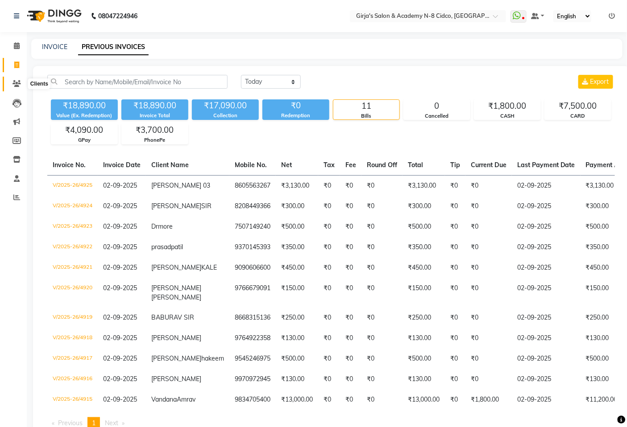
click at [12, 84] on span at bounding box center [17, 84] width 16 height 10
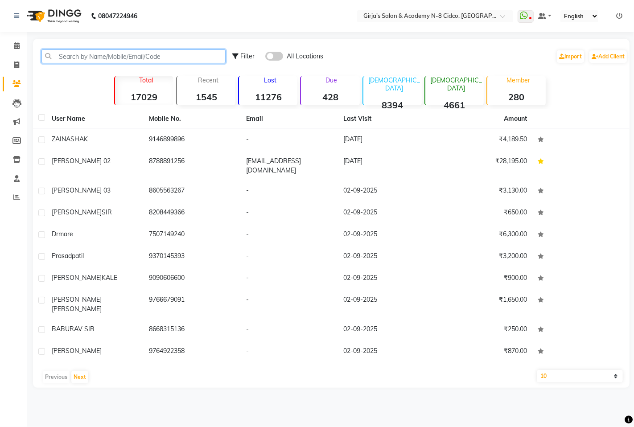
click at [89, 62] on input "text" at bounding box center [133, 57] width 184 height 14
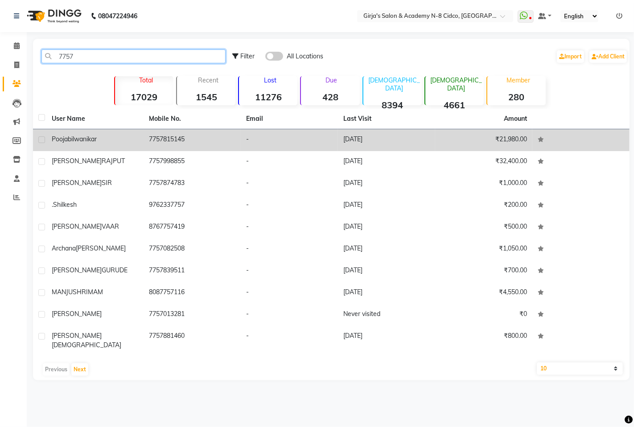
type input "7757"
click at [79, 142] on span "bilwanikar" at bounding box center [82, 139] width 29 height 8
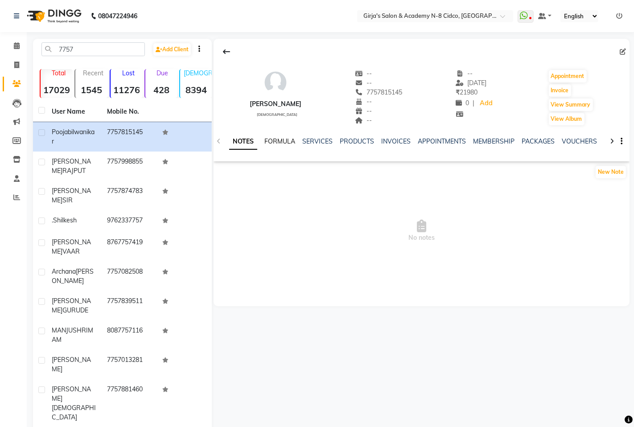
click at [275, 145] on link "FORMULA" at bounding box center [279, 141] width 31 height 8
click at [318, 143] on link "SERVICES" at bounding box center [317, 141] width 30 height 8
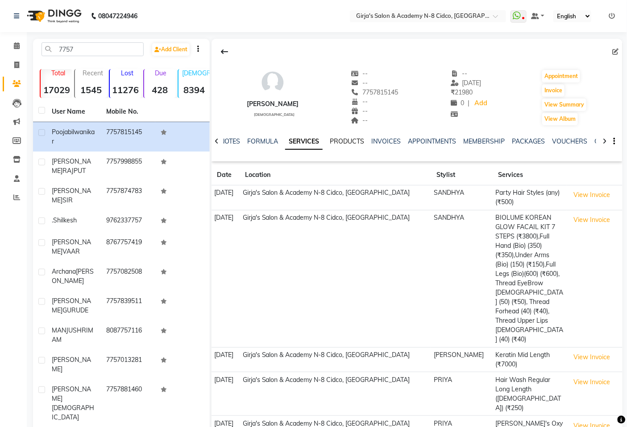
click at [345, 144] on link "PRODUCTS" at bounding box center [347, 141] width 34 height 8
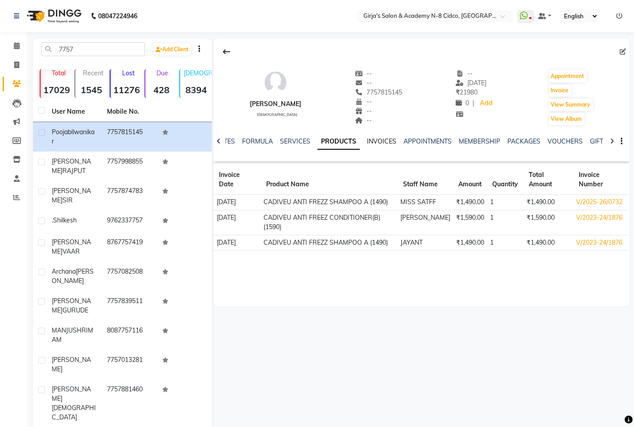
click at [381, 137] on link "INVOICES" at bounding box center [381, 141] width 29 height 8
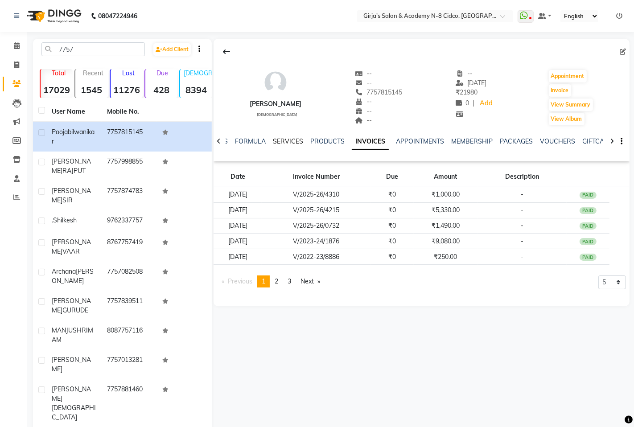
click at [297, 138] on link "SERVICES" at bounding box center [288, 141] width 30 height 8
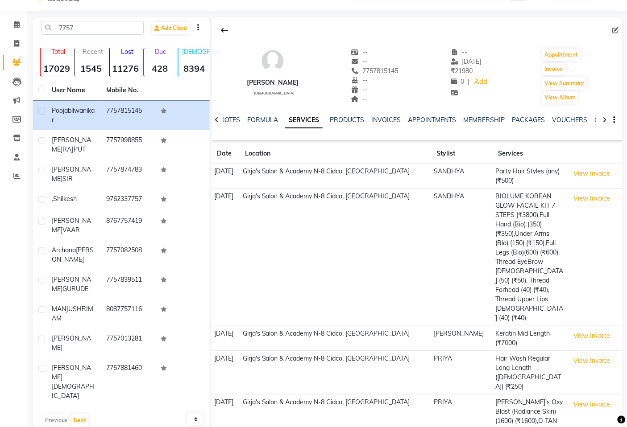
scroll to position [42, 0]
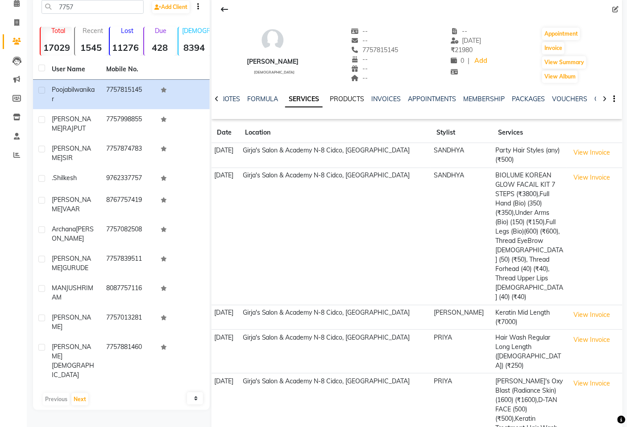
click at [350, 100] on link "PRODUCTS" at bounding box center [347, 99] width 34 height 8
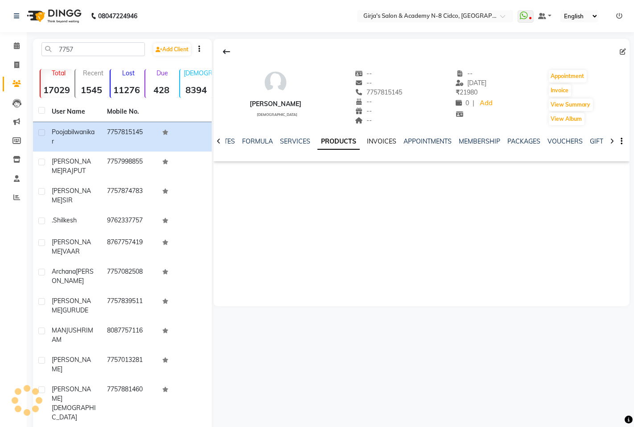
click at [386, 140] on link "INVOICES" at bounding box center [381, 141] width 29 height 8
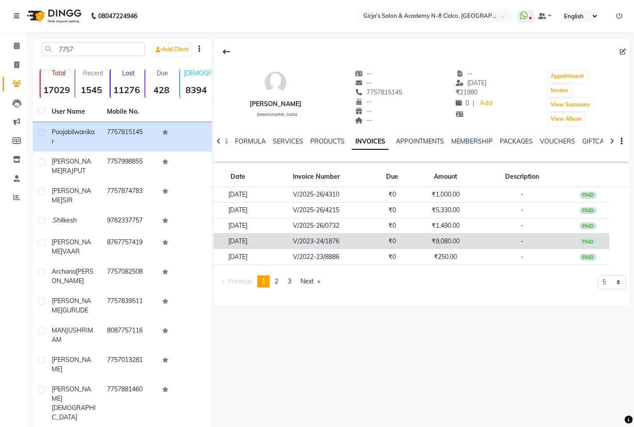
click at [246, 242] on td "[DATE]" at bounding box center [238, 242] width 48 height 16
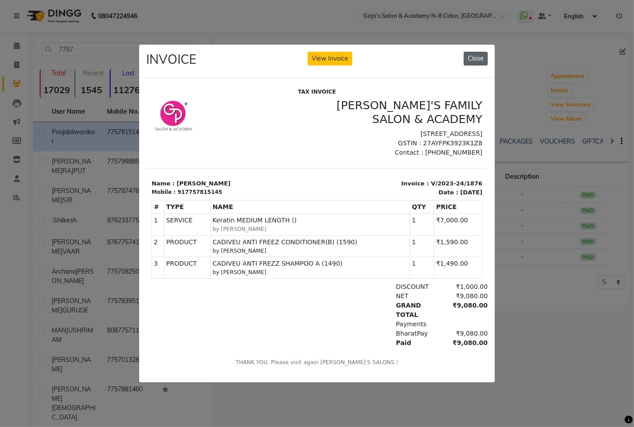
click at [473, 56] on button "Close" at bounding box center [476, 59] width 24 height 14
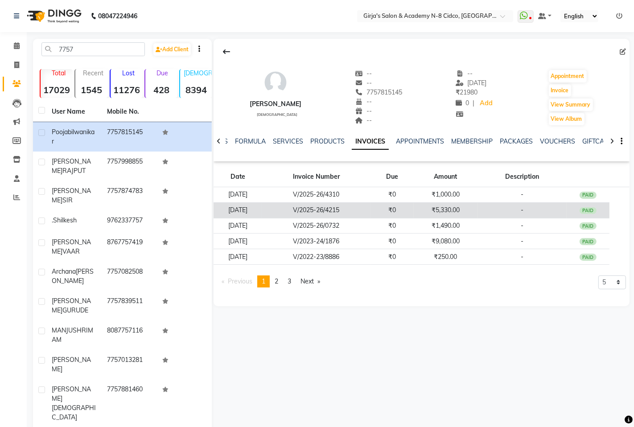
click at [247, 207] on td "[DATE]" at bounding box center [238, 210] width 48 height 16
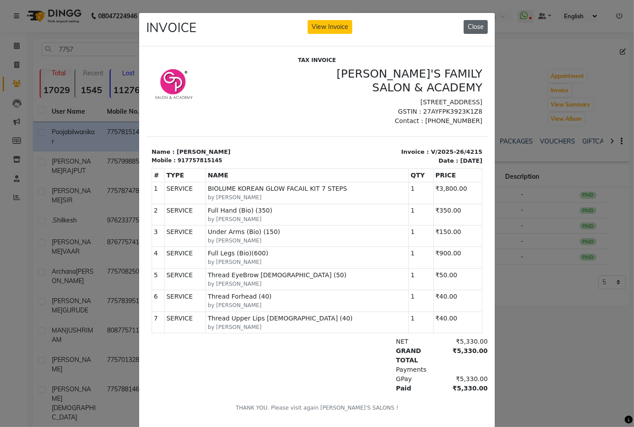
click at [464, 30] on button "Close" at bounding box center [476, 27] width 24 height 14
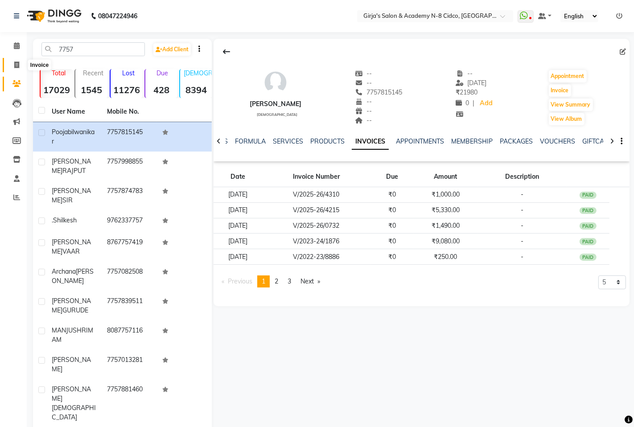
click at [12, 61] on span at bounding box center [17, 65] width 16 height 10
select select "66"
select select "service"
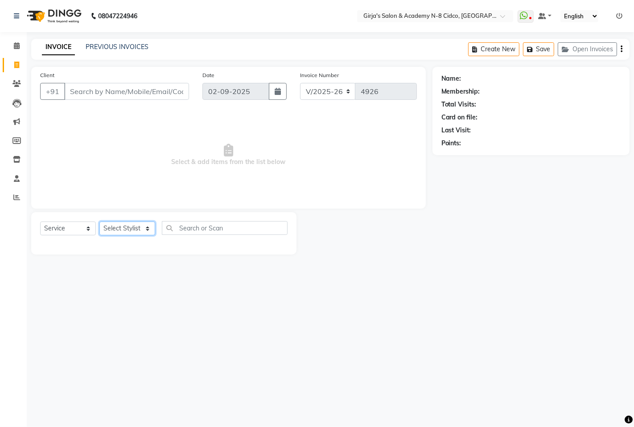
click at [134, 227] on select "Select Stylist" at bounding box center [127, 229] width 56 height 14
select select "65230"
click at [99, 222] on select "Select Stylist ADITYA [PERSON_NAME] BEAUTY M GIRJAS [PERSON_NAME] MISS [PERSON_…" at bounding box center [127, 229] width 56 height 14
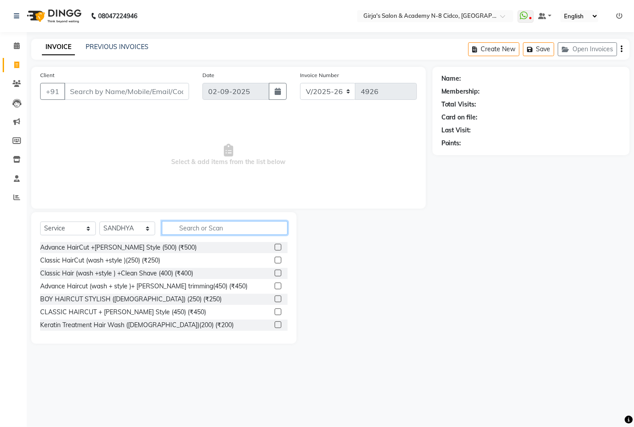
click at [207, 226] on input "text" at bounding box center [225, 228] width 126 height 14
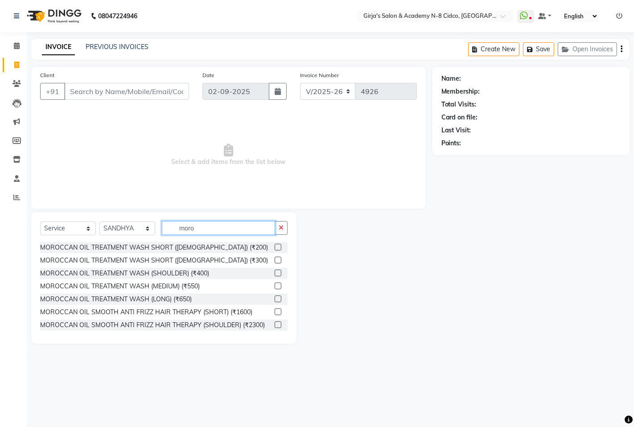
type input "moro"
click at [275, 273] on label at bounding box center [278, 273] width 7 height 7
click at [275, 273] on input "checkbox" at bounding box center [278, 274] width 6 height 6
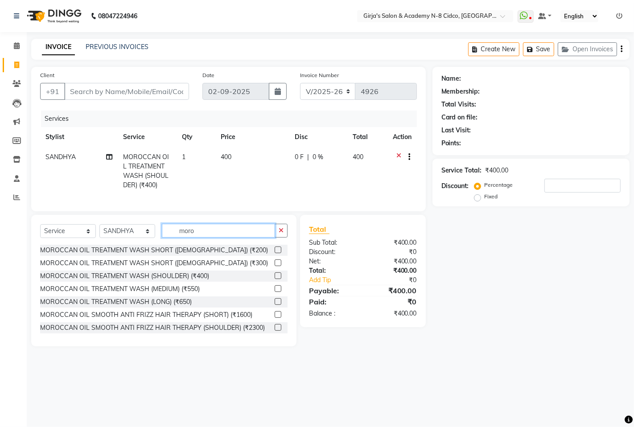
checkbox input "false"
click at [231, 235] on input "moro" at bounding box center [218, 231] width 113 height 14
click at [230, 235] on input "moro" at bounding box center [218, 231] width 113 height 14
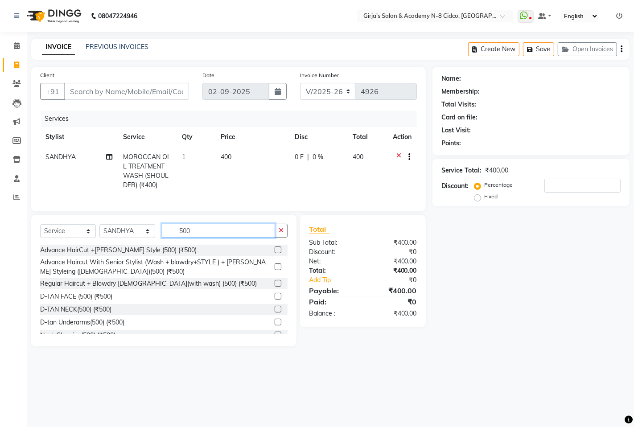
type input "500"
click at [275, 287] on label at bounding box center [278, 283] width 7 height 7
click at [275, 287] on input "checkbox" at bounding box center [278, 284] width 6 height 6
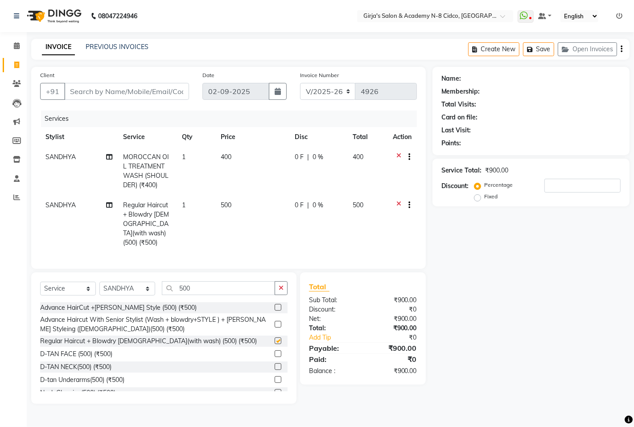
checkbox input "false"
click at [154, 90] on input "Client" at bounding box center [126, 91] width 125 height 17
type input "7"
type input "0"
type input "7721823773"
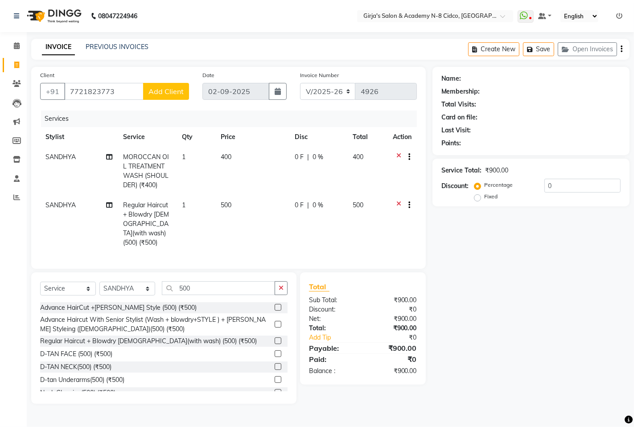
click at [153, 91] on span "Add Client" at bounding box center [166, 91] width 35 height 9
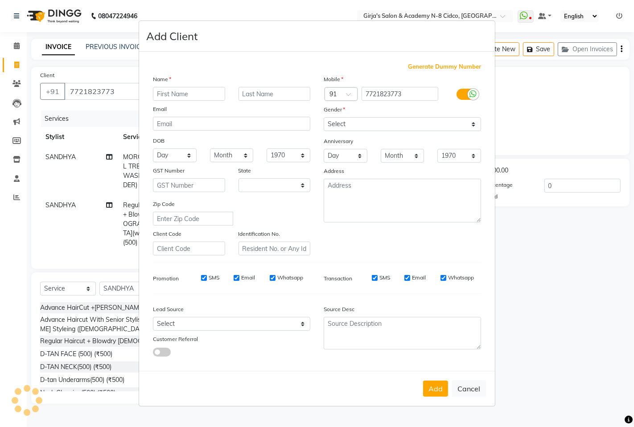
select select "22"
type input "a"
type input "[PERSON_NAME]"
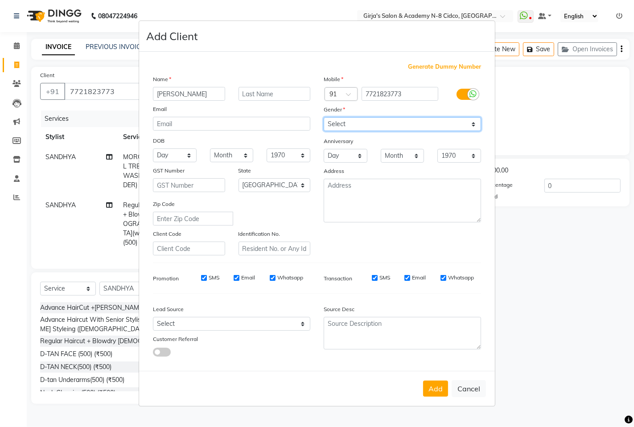
drag, startPoint x: 332, startPoint y: 123, endPoint x: 332, endPoint y: 129, distance: 6.2
click at [332, 125] on select "Select [DEMOGRAPHIC_DATA] [DEMOGRAPHIC_DATA] Other Prefer Not To Say" at bounding box center [402, 124] width 157 height 14
select select "[DEMOGRAPHIC_DATA]"
click at [324, 117] on select "Select [DEMOGRAPHIC_DATA] [DEMOGRAPHIC_DATA] Other Prefer Not To Say" at bounding box center [402, 124] width 157 height 14
drag, startPoint x: 433, startPoint y: 384, endPoint x: 409, endPoint y: 385, distance: 24.6
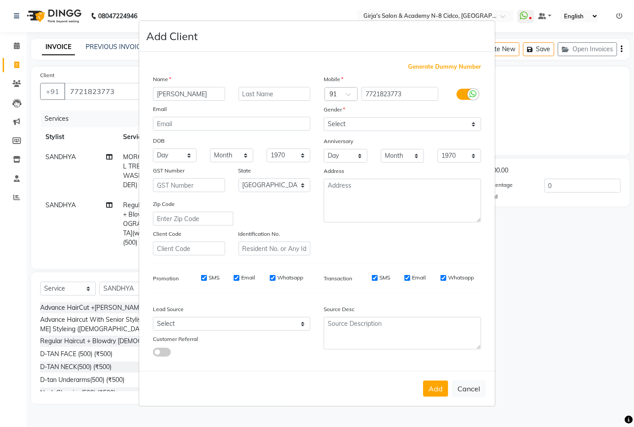
click at [433, 384] on button "Add" at bounding box center [435, 389] width 25 height 16
select select
select select "null"
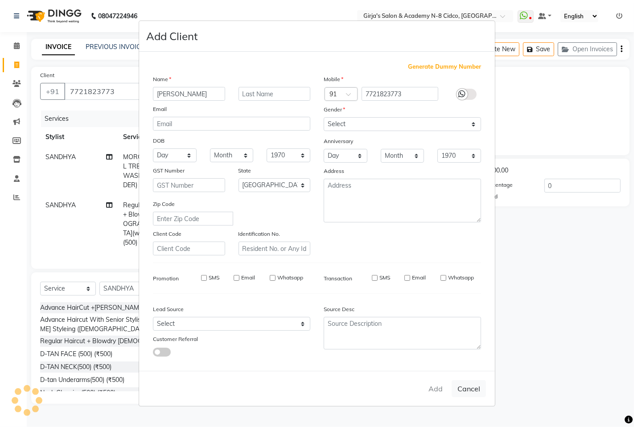
select select
checkbox input "false"
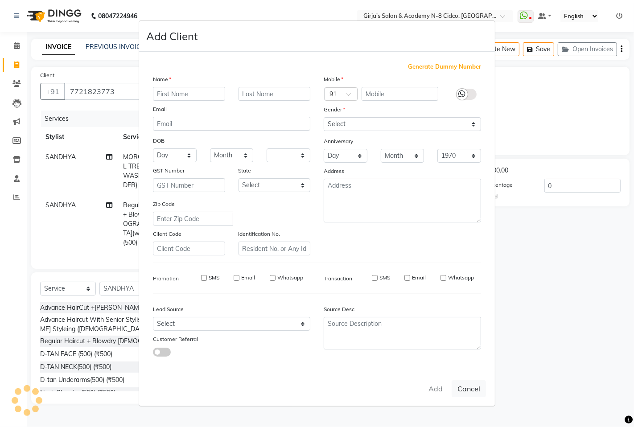
checkbox input "false"
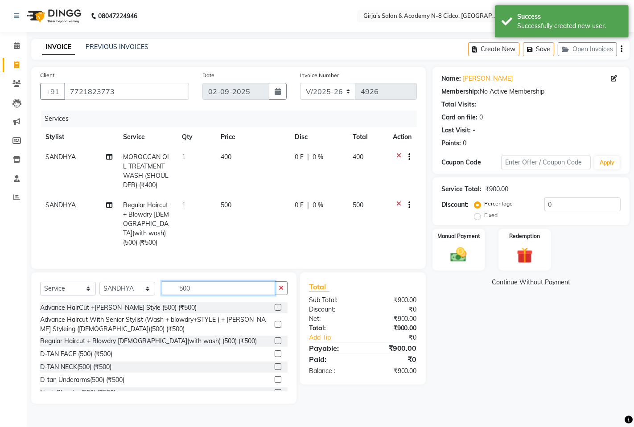
click at [189, 287] on input "500" at bounding box center [218, 288] width 113 height 14
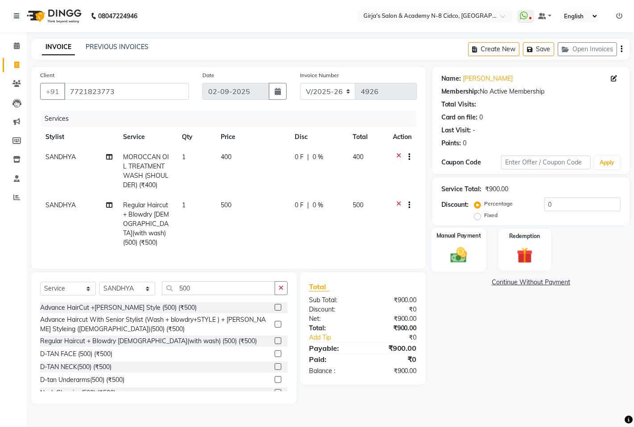
click at [453, 251] on img at bounding box center [458, 254] width 27 height 19
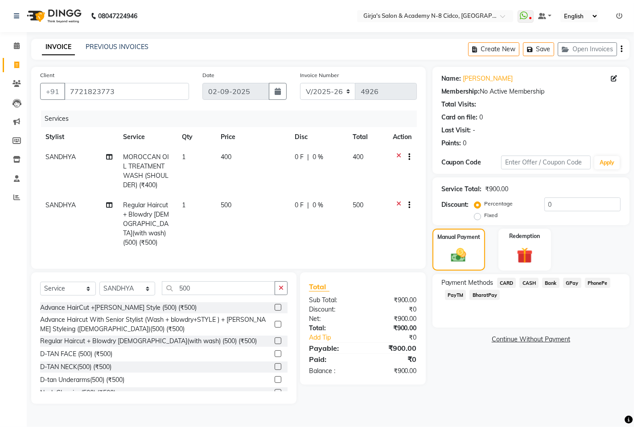
drag, startPoint x: 531, startPoint y: 281, endPoint x: 532, endPoint y: 299, distance: 18.3
click at [530, 282] on span "CASH" at bounding box center [529, 283] width 19 height 10
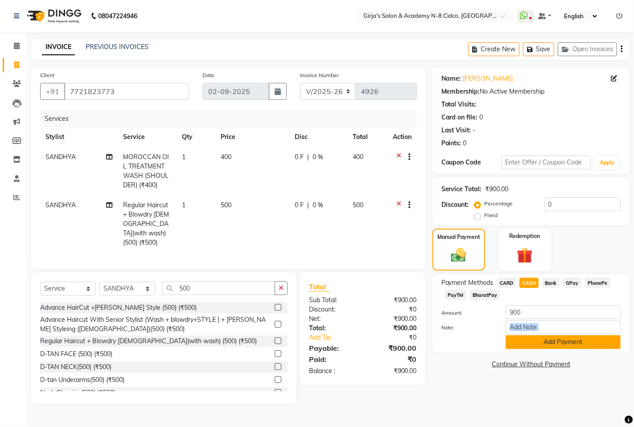
click at [524, 336] on div "Amount: 900 Note: Add Payment" at bounding box center [531, 328] width 179 height 44
click at [545, 345] on button "Add Payment" at bounding box center [563, 342] width 115 height 14
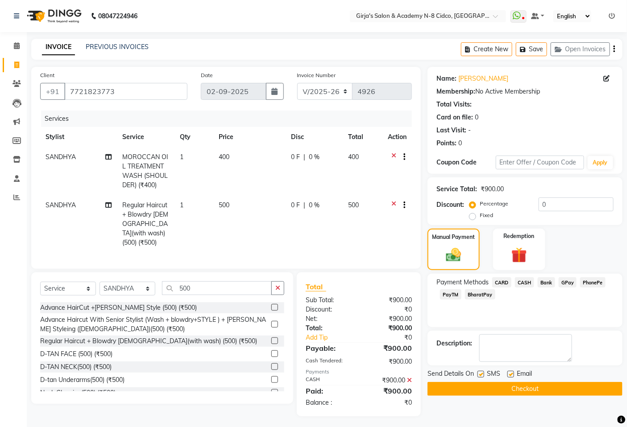
click at [538, 381] on div "Send Details On SMS Email Checkout" at bounding box center [524, 382] width 195 height 27
drag, startPoint x: 538, startPoint y: 386, endPoint x: 522, endPoint y: 392, distance: 17.1
click at [538, 386] on button "Checkout" at bounding box center [524, 389] width 195 height 14
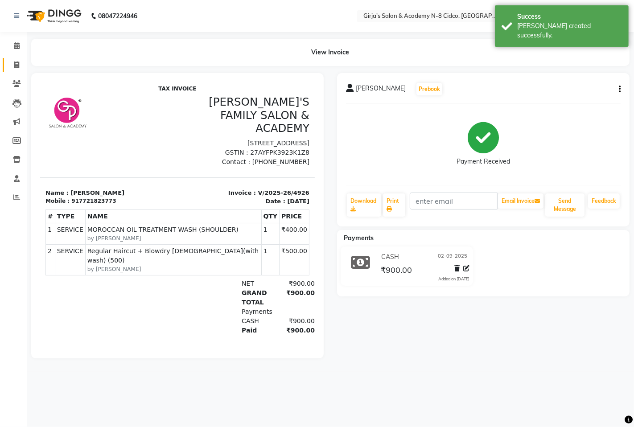
click at [4, 65] on li "Invoice" at bounding box center [13, 65] width 27 height 19
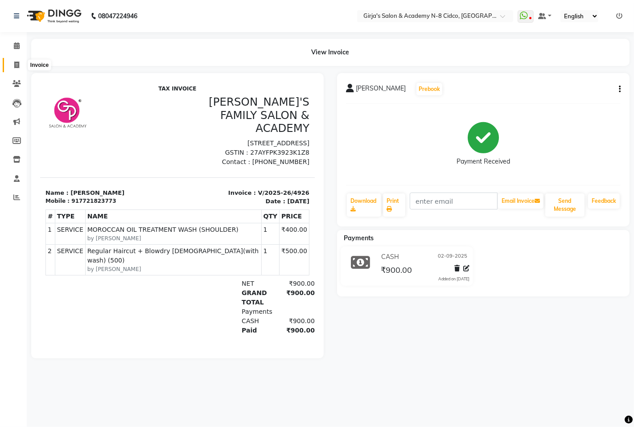
click at [17, 70] on span at bounding box center [17, 65] width 16 height 10
select select "66"
select select "service"
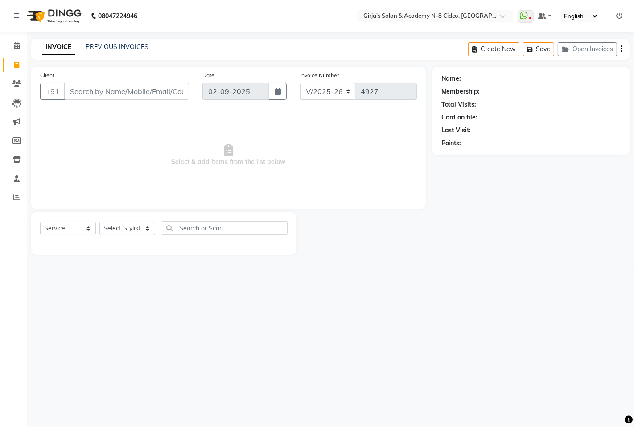
click at [625, 17] on ul "WhatsApp Status ✕ Status: Disconnected Most Recent Message: [DATE] 09:56 PM Rec…" at bounding box center [572, 16] width 109 height 12
click at [619, 16] on icon at bounding box center [619, 16] width 6 height 6
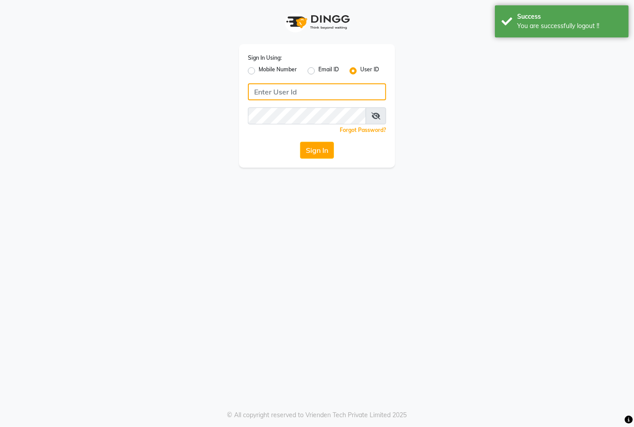
type input "8767730198"
click at [276, 71] on label "Mobile Number" at bounding box center [278, 71] width 38 height 11
click at [264, 71] on input "Mobile Number" at bounding box center [262, 69] width 6 height 6
radio input "true"
radio input "false"
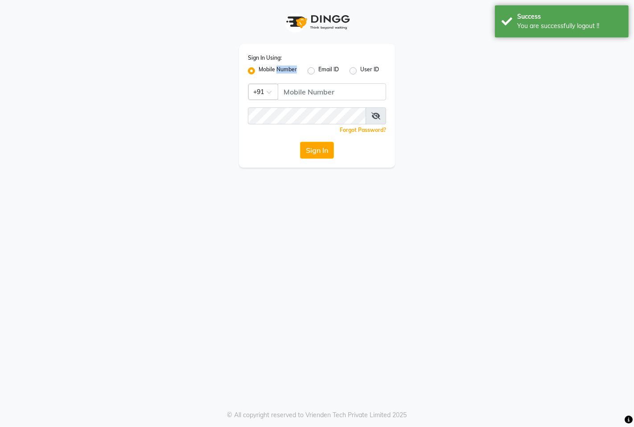
click at [276, 71] on label "Mobile Number" at bounding box center [278, 71] width 38 height 11
click at [264, 71] on input "Mobile Number" at bounding box center [262, 69] width 6 height 6
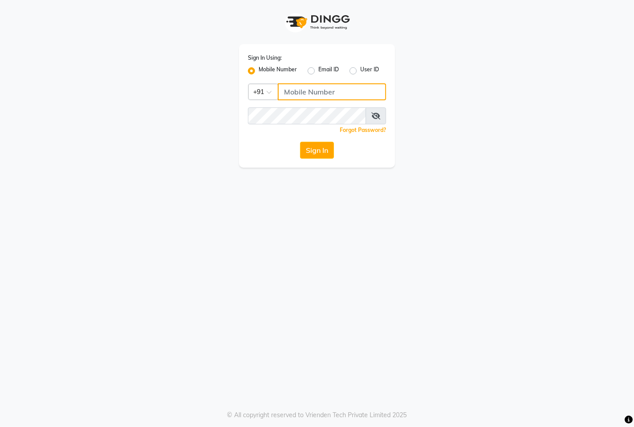
click at [317, 84] on input "Username" at bounding box center [332, 91] width 108 height 17
click at [330, 89] on input "Username" at bounding box center [332, 91] width 108 height 17
type input "8767730198"
click at [301, 150] on button "Sign In" at bounding box center [317, 150] width 34 height 17
